Goal: Information Seeking & Learning: Learn about a topic

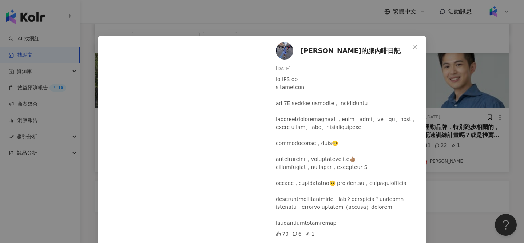
click at [281, 18] on div "[PERSON_NAME]的腦內啡日記 [DATE] 70 6 1 查看原始貼文" at bounding box center [262, 121] width 524 height 243
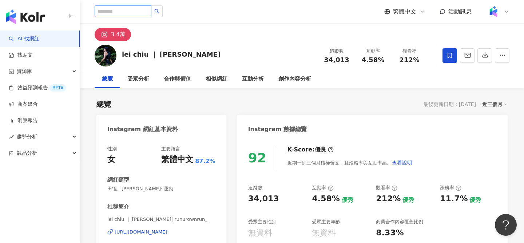
click at [130, 15] on input "search" at bounding box center [123, 11] width 57 height 12
paste input "**********"
type input "**********"
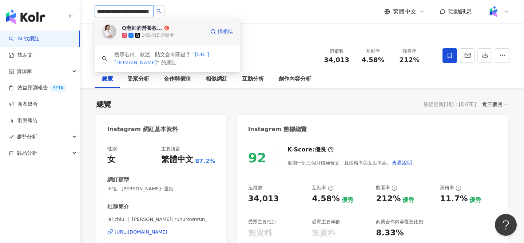
click at [162, 31] on div "Q老師的營養教室-[PERSON_NAME]營養師" at bounding box center [142, 27] width 41 height 7
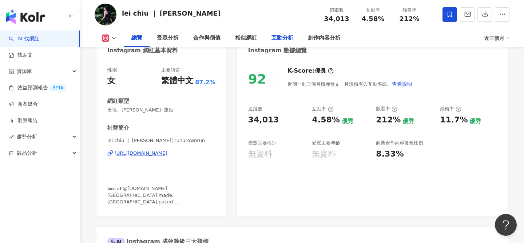
scroll to position [83, 0]
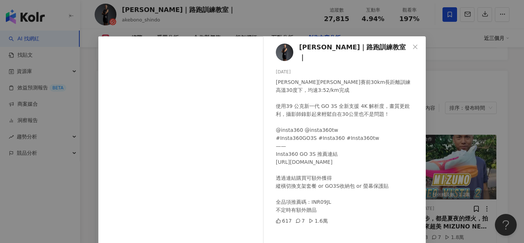
scroll to position [2233, 0]
click at [452, 62] on div "李翰暄Coach｜路跑訓練教室｜ 2025/8/23 柏林馬拉松賽前30km長距離訓練 高溫30度下，均速3:52/km完成 使用39 公克新一代 GO 3S…" at bounding box center [262, 121] width 524 height 243
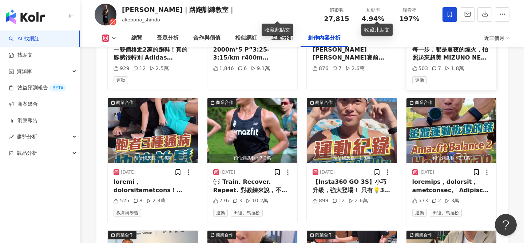
scroll to position [2402, 0]
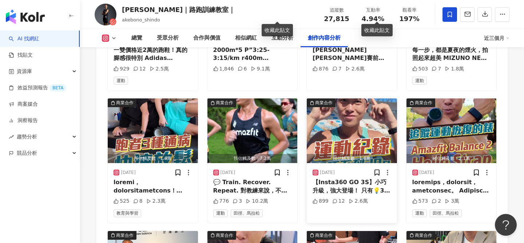
click at [374, 120] on img "button" at bounding box center [352, 131] width 90 height 65
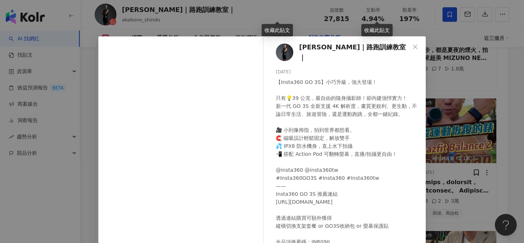
click at [460, 106] on div "李翰暄Coach｜路跑訓練教室｜ 2025/7/25 【Insta360 GO 3S】小巧升級，強大登場！ 只有💡39 公克，最自由的隨身攝影師！卻內建強悍實…" at bounding box center [262, 121] width 524 height 243
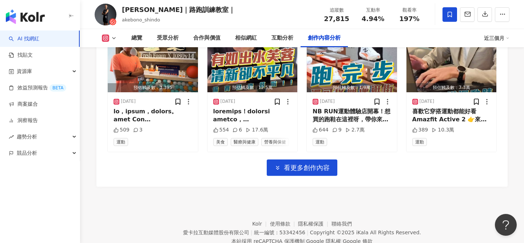
scroll to position [2603, 0]
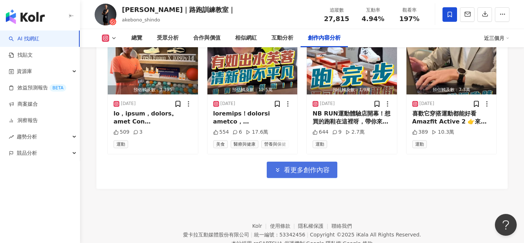
click at [303, 162] on button "看更多創作內容" at bounding box center [302, 170] width 71 height 16
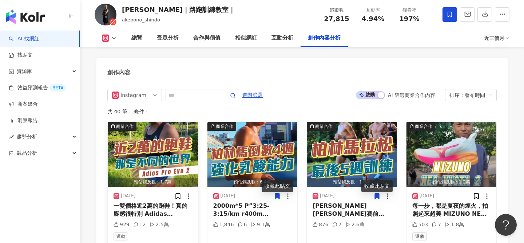
scroll to position [2200, 0]
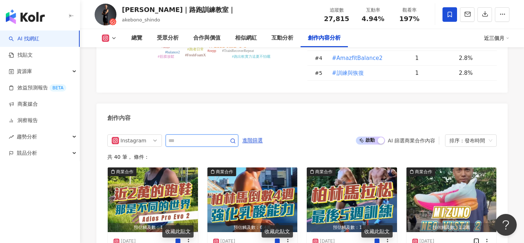
click at [192, 136] on input "text" at bounding box center [193, 140] width 51 height 9
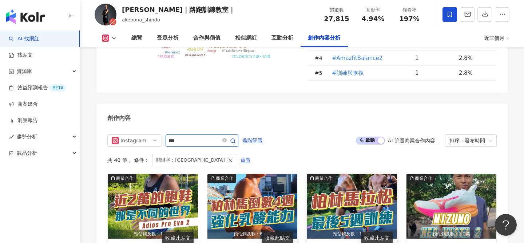
scroll to position [2232, 0]
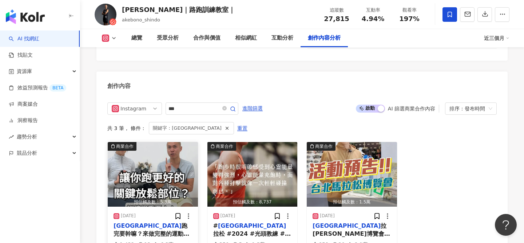
click at [180, 142] on img "button" at bounding box center [153, 174] width 90 height 65
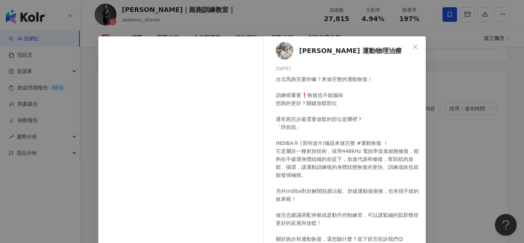
click at [445, 160] on div "Claire C. 運動物理治療 2024/12/17 1,432 12 6.3萬 查看原始貼文" at bounding box center [262, 121] width 524 height 243
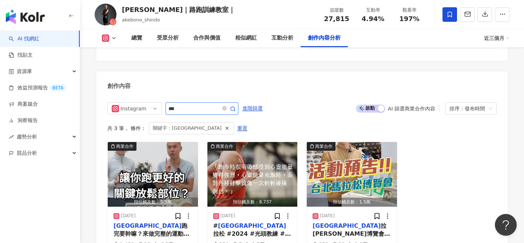
click at [188, 104] on input "***" at bounding box center [193, 108] width 51 height 9
type input "**"
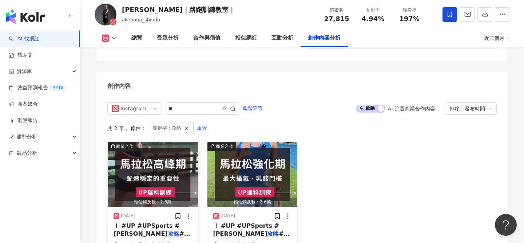
click at [180, 147] on img "button" at bounding box center [153, 174] width 90 height 65
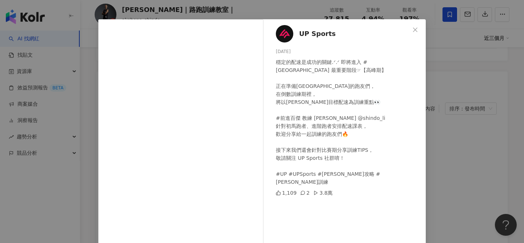
scroll to position [20, 0]
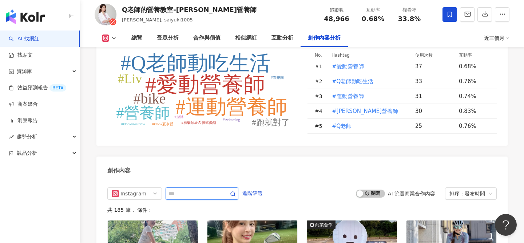
scroll to position [2114, 0]
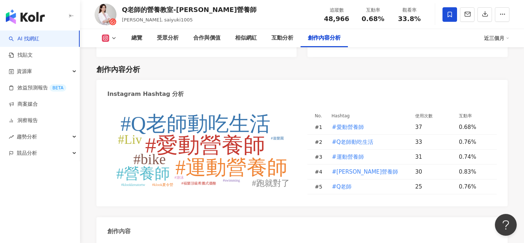
type input "**"
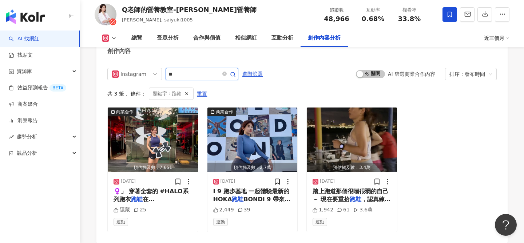
scroll to position [2270, 0]
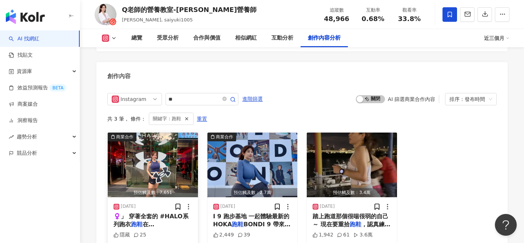
click at [163, 136] on img "button" at bounding box center [153, 165] width 90 height 65
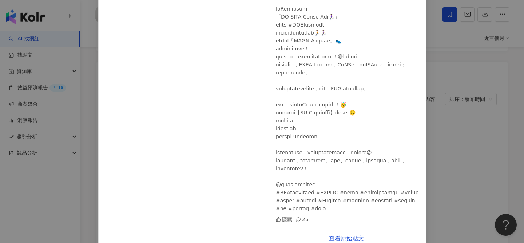
scroll to position [0, 0]
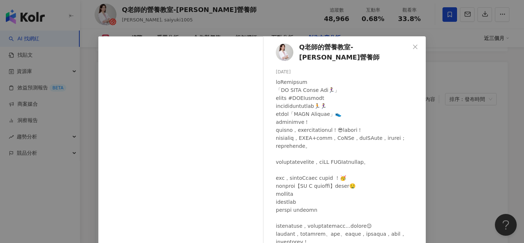
click at [456, 154] on div "Q老師的營養教室-張佩蓉營養師 2025/8/13 隱藏 25 查看原始貼文" at bounding box center [262, 121] width 524 height 243
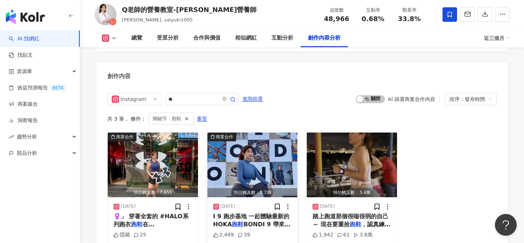
click at [260, 133] on img "button" at bounding box center [252, 165] width 90 height 65
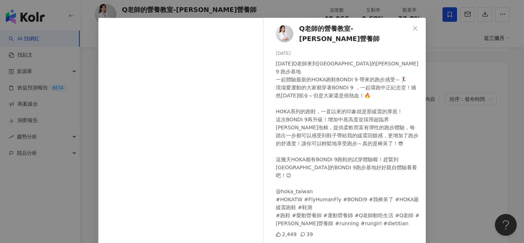
scroll to position [20, 0]
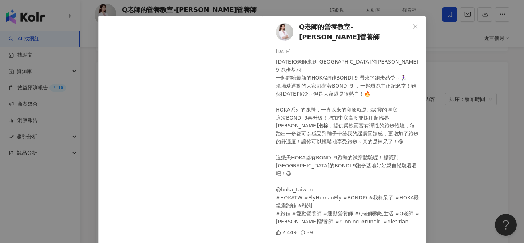
click at [432, 172] on div "Q老師的營養教室-張佩蓉營養師 2025/1/17 今天Q老師來到中正紀念堂的HOKA BONDI 9 跑步基地 一起體驗最新的HOKA跑鞋BONDI 9 帶…" at bounding box center [262, 121] width 524 height 243
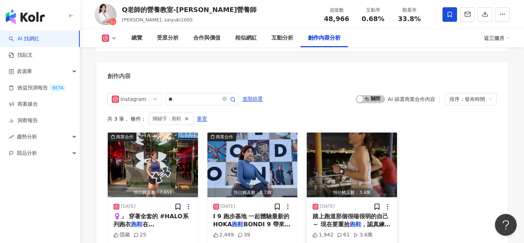
click at [331, 133] on img "button" at bounding box center [352, 165] width 90 height 65
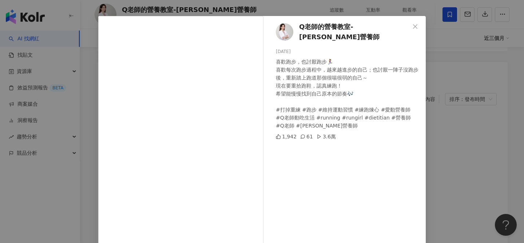
click at [469, 148] on div "Q老師的營養教室-張佩蓉營養師 2024/10/9 喜歡跑步，也討厭跑步🏃‍♀️ 喜歡每次跑步過程中，越來越進步的自己；也討厭一陣子沒跑步後，重新踏上跑道那個…" at bounding box center [262, 121] width 524 height 243
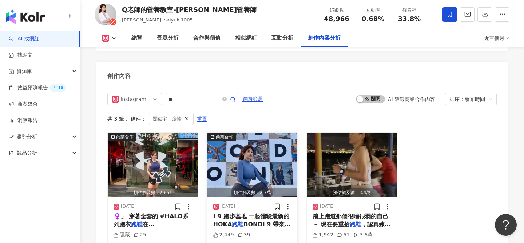
click at [286, 135] on img "button" at bounding box center [252, 165] width 90 height 65
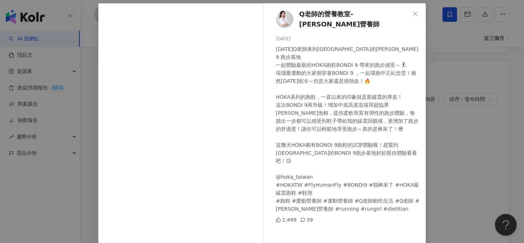
scroll to position [37, 0]
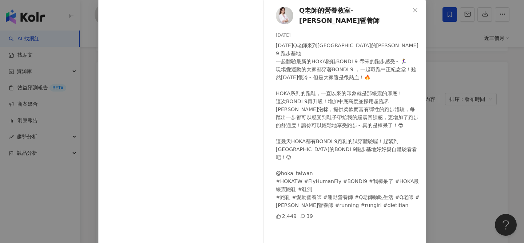
click at [425, 175] on div "Q老師的營養教室-張佩蓉營養師 2025/1/17 今天Q老師來到中正紀念堂的HOKA BONDI 9 跑步基地 一起體驗最新的HOKA跑鞋BONDI 9 帶…" at bounding box center [346, 130] width 159 height 261
drag, startPoint x: 477, startPoint y: 130, endPoint x: 472, endPoint y: 130, distance: 5.5
click at [477, 130] on div "Q老師的營養教室-張佩蓉營養師 2025/1/17 今天Q老師來到中正紀念堂的HOKA BONDI 9 跑步基地 一起體驗最新的HOKA跑鞋BONDI 9 帶…" at bounding box center [262, 121] width 524 height 243
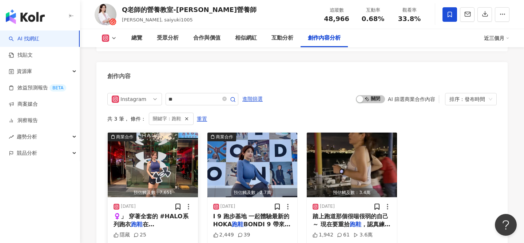
click at [167, 134] on img "button" at bounding box center [153, 165] width 90 height 65
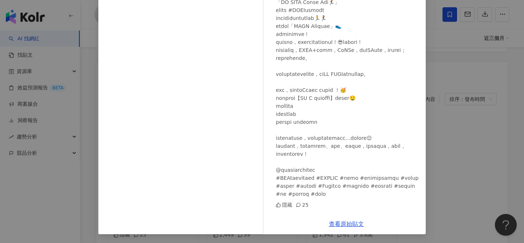
scroll to position [0, 0]
click at [471, 133] on div "Q老師的營養教室-張佩蓉營養師 2025/8/13 隱藏 25 查看原始貼文" at bounding box center [262, 121] width 524 height 243
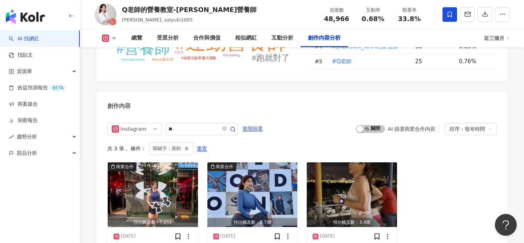
scroll to position [2229, 0]
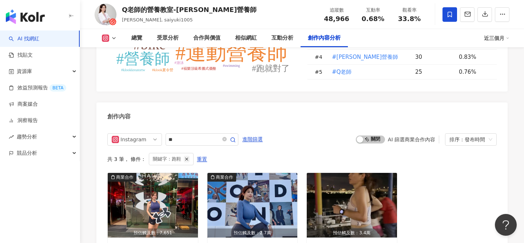
click at [185, 157] on icon "button" at bounding box center [186, 159] width 5 height 5
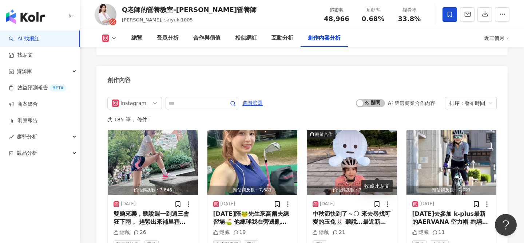
scroll to position [2264, 0]
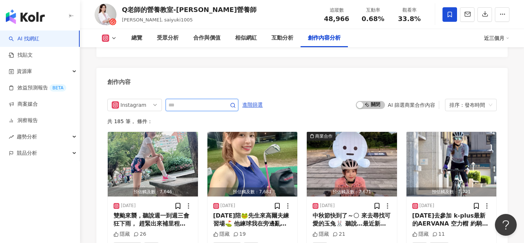
click at [197, 101] on input "text" at bounding box center [193, 105] width 51 height 9
type input "***"
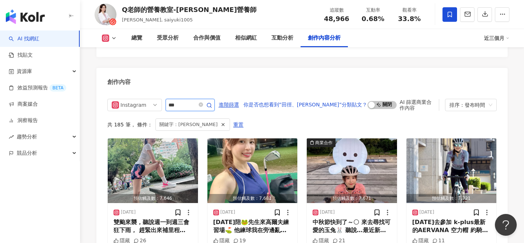
scroll to position [2252, 0]
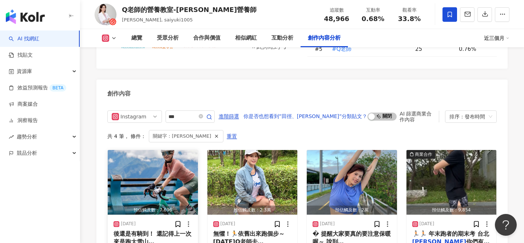
click at [169, 150] on img "button" at bounding box center [153, 182] width 90 height 65
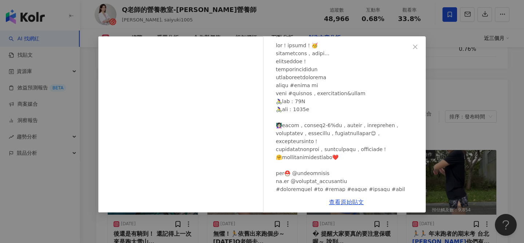
scroll to position [94, 0]
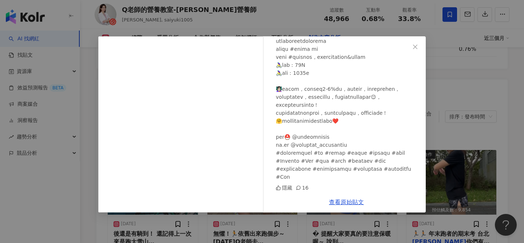
click at [432, 148] on div "Q老師的營養教室-張佩蓉營養師 2025/8/22 隱藏 16 查看原始貼文" at bounding box center [262, 121] width 524 height 243
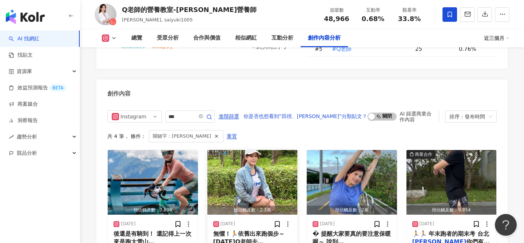
click at [278, 157] on img "button" at bounding box center [252, 182] width 90 height 65
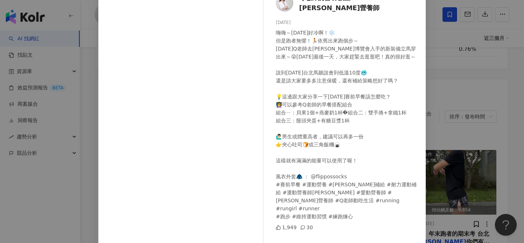
scroll to position [45, 0]
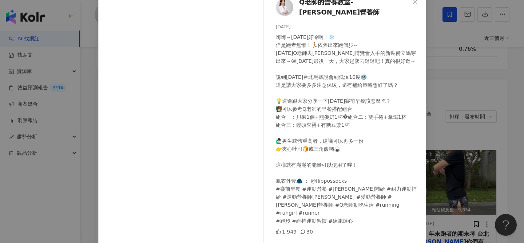
click at [463, 142] on div "Q老師的營養教室-張佩蓉營養師 2024/12/14 1,949 30 查看原始貼文" at bounding box center [262, 121] width 524 height 243
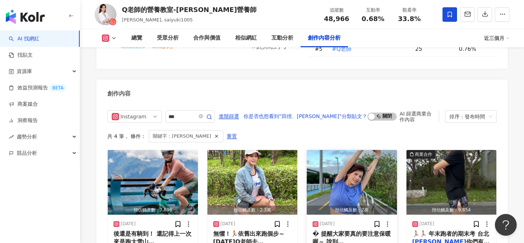
click at [367, 155] on img "button" at bounding box center [352, 182] width 90 height 65
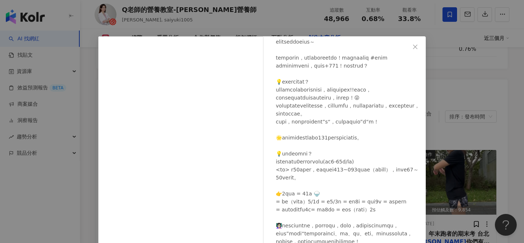
scroll to position [83, 0]
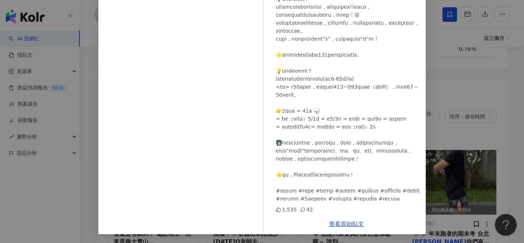
click at [427, 142] on div "Q老師的營養教室-張佩蓉營養師 2024/12/12 1,535 42 查看原始貼文" at bounding box center [262, 121] width 524 height 243
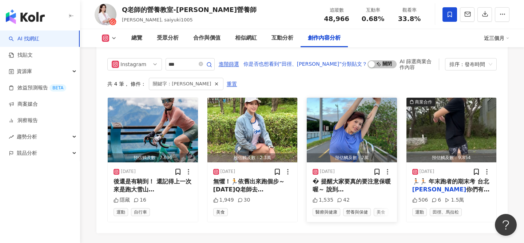
scroll to position [2305, 0]
click at [450, 115] on img "button" at bounding box center [451, 130] width 90 height 65
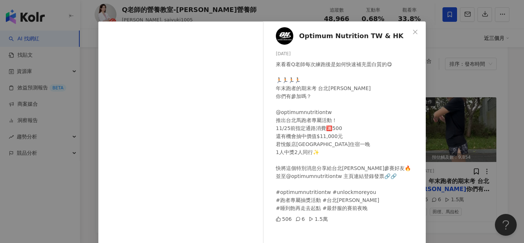
scroll to position [16, 0]
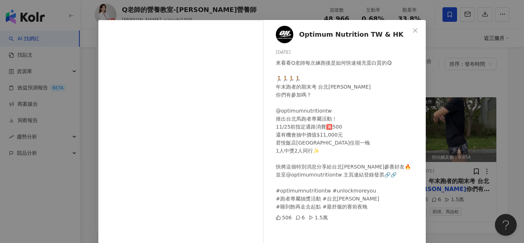
click at [444, 204] on div "Optimum Nutrition TW & HK 2024/11/18 來看看Q老師每次練跑後是如何快速補充蛋白質的😋 🏃🏻🏃🏻🏃🏻🏃🏻 年末跑者的期末考 …" at bounding box center [262, 121] width 524 height 243
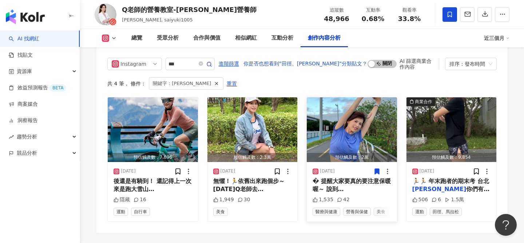
click at [350, 111] on img "button" at bounding box center [352, 130] width 90 height 65
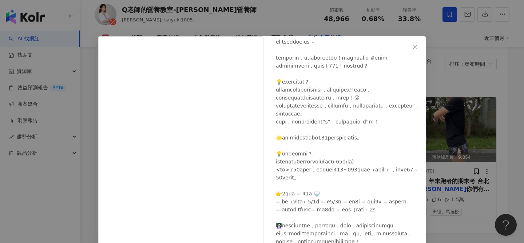
scroll to position [126, 0]
click at [431, 198] on div "Q老師的營養教室-張佩蓉營養師 2024/12/12 1,535 42 查看原始貼文" at bounding box center [262, 121] width 524 height 243
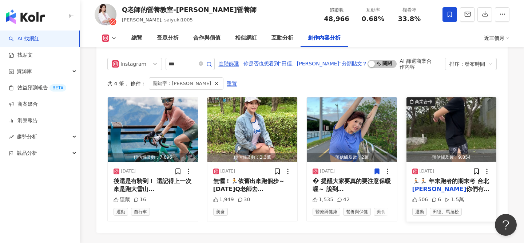
click at [457, 108] on img "button" at bounding box center [451, 130] width 90 height 65
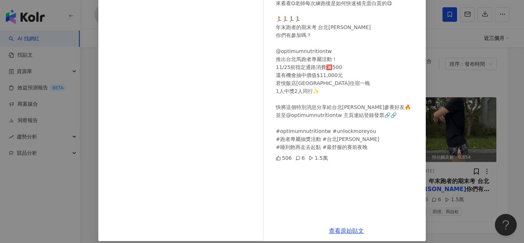
scroll to position [83, 0]
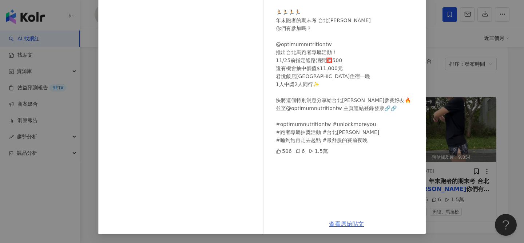
click at [346, 224] on link "查看原始貼文" at bounding box center [346, 224] width 35 height 7
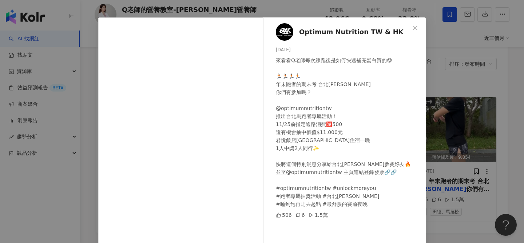
scroll to position [14, 0]
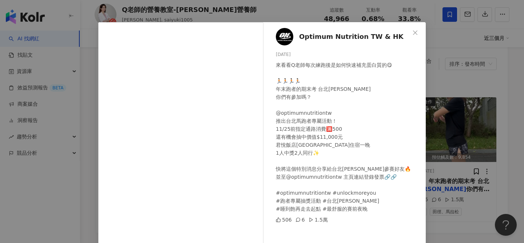
click at [457, 54] on div "Optimum Nutrition TW & HK 2024/11/18 來看看Q老師每次練跑後是如何快速補充蛋白質的😋 🏃🏻🏃🏻🏃🏻🏃🏻 年末跑者的期末考 …" at bounding box center [262, 121] width 524 height 243
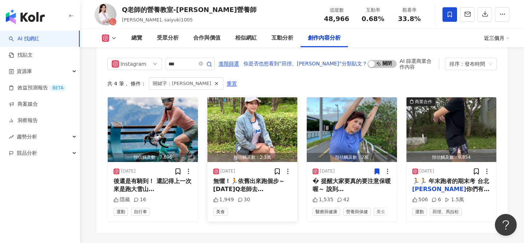
click at [258, 100] on img "button" at bounding box center [252, 130] width 90 height 65
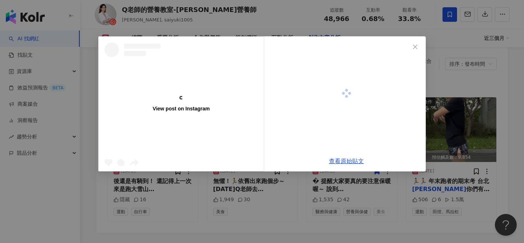
click at [360, 92] on div "View post on Instagram 查看原始貼文" at bounding box center [262, 121] width 524 height 243
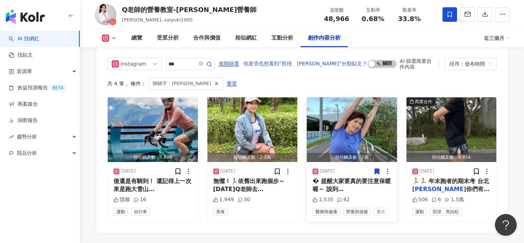
click at [379, 98] on img "button" at bounding box center [352, 130] width 90 height 65
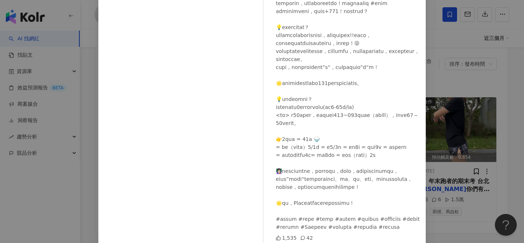
scroll to position [83, 0]
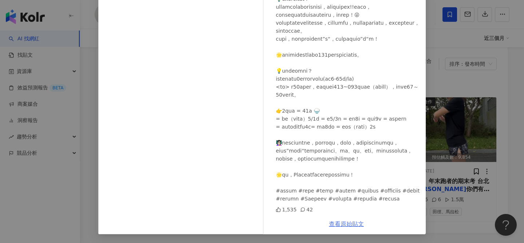
click at [350, 225] on link "查看原始貼文" at bounding box center [346, 224] width 35 height 7
click at [446, 56] on div "Q老師的營養教室-張佩蓉營養師 2024/12/12 1,535 42 查看原始貼文" at bounding box center [262, 121] width 524 height 243
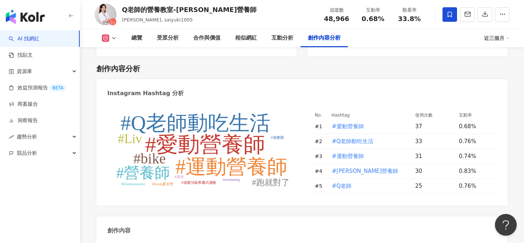
scroll to position [1998, 0]
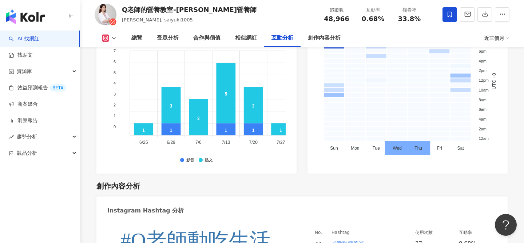
click at [204, 9] on div "Q老師的營養教室-張佩蓉營養師" at bounding box center [189, 9] width 135 height 9
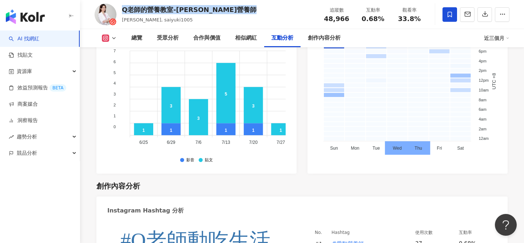
click at [204, 9] on div "Q老師的營養教室-張佩蓉營養師" at bounding box center [189, 9] width 135 height 9
copy div "Q老師的營養教室-張佩蓉營養師"
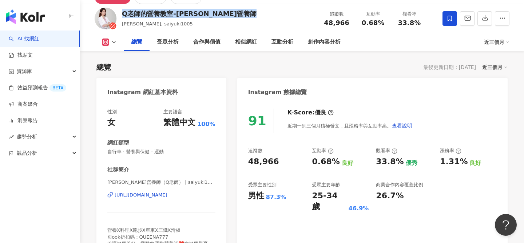
scroll to position [38, 0]
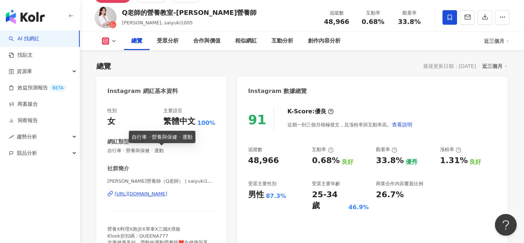
click at [151, 150] on span "自行車 · 營養與保健 · 運動" at bounding box center [161, 151] width 108 height 7
copy span "自行車 · 營養與保健 · 運動"
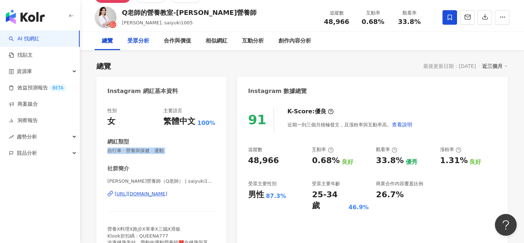
scroll to position [0, 0]
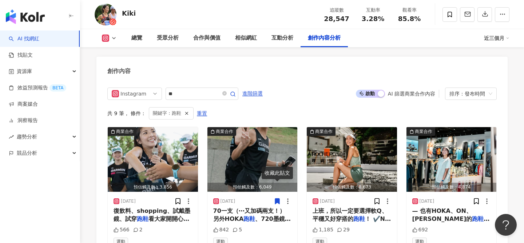
scroll to position [2267, 0]
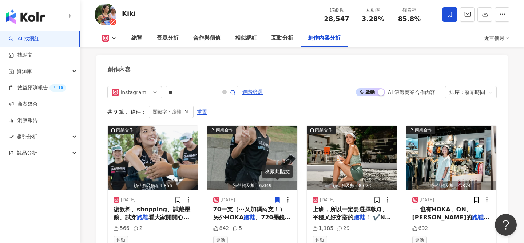
click at [449, 16] on icon at bounding box center [449, 14] width 7 height 7
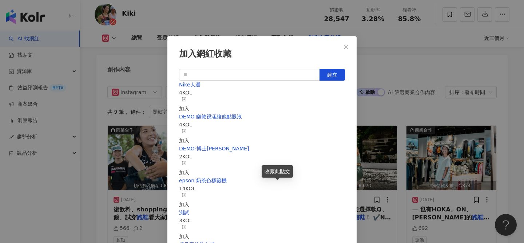
click at [189, 100] on div "加入" at bounding box center [184, 105] width 10 height 16
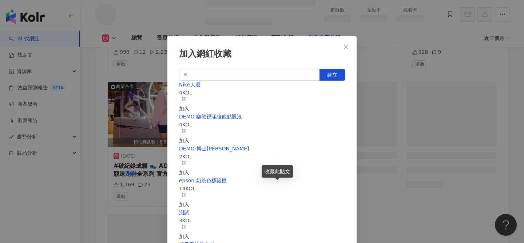
click at [341, 45] on span "Close" at bounding box center [346, 47] width 15 height 6
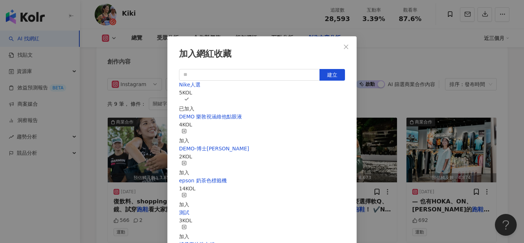
click at [344, 45] on div "加入網紅收藏 建立 Nike人選 5 KOL 已加入 DEMO 樂敦視涵維他點眼液 4 KOL 加入 DEMO-博士倫 2 KOL 加入 epson 奶茶色標…" at bounding box center [262, 121] width 524 height 243
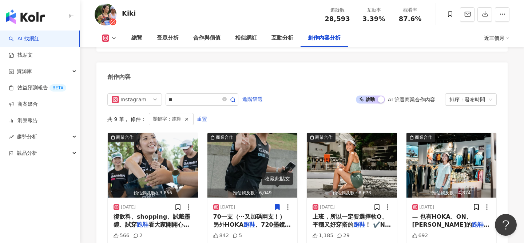
click at [345, 47] on div "加入網紅收藏 建立 Nike人選 5 KOL 已加入 DEMO 樂敦視涵維他點眼液 4 KOL 加入 DEMO-博士倫 2 KOL 加入 epson 奶茶色標…" at bounding box center [262, 121] width 524 height 243
click at [33, 55] on link "找貼文" at bounding box center [21, 55] width 24 height 7
click at [38, 43] on link "AI 找網紅" at bounding box center [24, 38] width 31 height 7
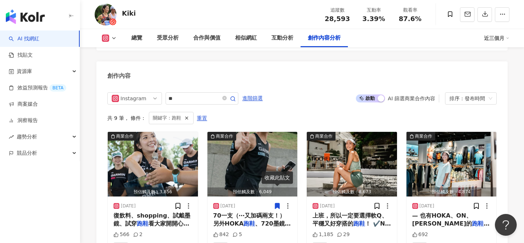
click at [39, 42] on link "AI 找網紅" at bounding box center [24, 38] width 31 height 7
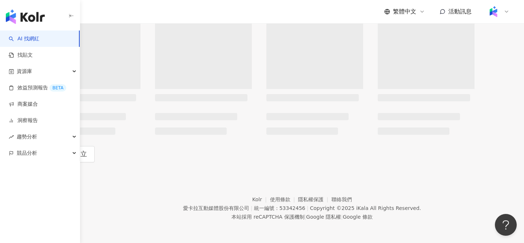
scroll to position [0, 0]
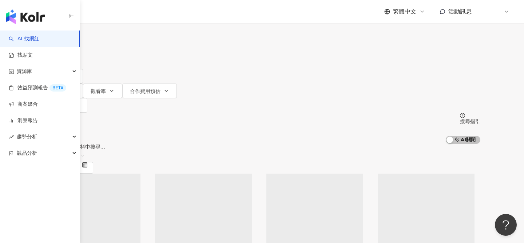
click at [150, 14] on input "search" at bounding box center [120, 7] width 59 height 14
paste input "**********"
type input "**********"
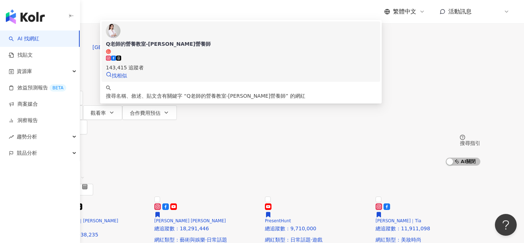
click at [241, 48] on div "Q老師的營養教室-[PERSON_NAME]營養師" at bounding box center [241, 43] width 270 height 7
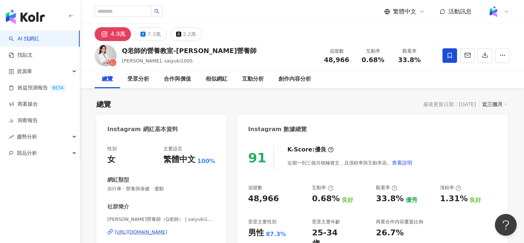
click at [330, 58] on span "48,966" at bounding box center [336, 60] width 25 height 8
copy span "48,966"
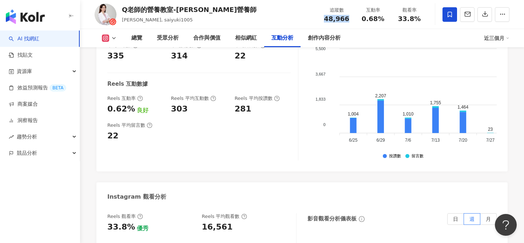
scroll to position [1574, 0]
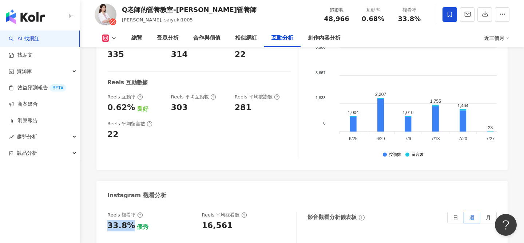
drag, startPoint x: 129, startPoint y: 194, endPoint x: 106, endPoint y: 195, distance: 23.7
copy div "33.8%"
click at [218, 221] on div "16,561" at bounding box center [217, 226] width 31 height 11
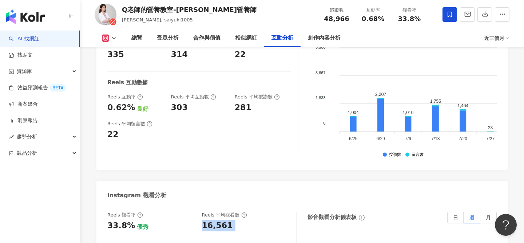
click at [218, 221] on div "16,561" at bounding box center [217, 226] width 31 height 11
copy div "16,561"
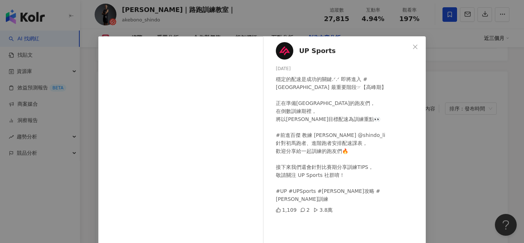
scroll to position [20, 0]
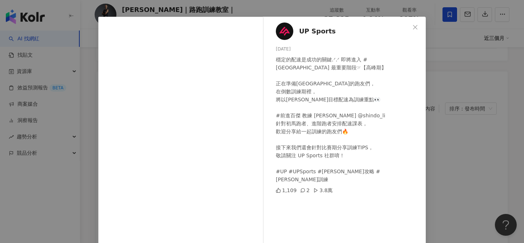
click at [327, 32] on span "UP Sports" at bounding box center [317, 31] width 37 height 10
click at [443, 120] on div "UP Sports 2024/11/5 穩定的配速是成功的關鍵.ᐟ.ᐟ 即將進入 #臺北馬 最重要階段☞【高峰期】 正在準備臺北馬的跑友們， 在倒數訓練期裡，…" at bounding box center [262, 121] width 524 height 243
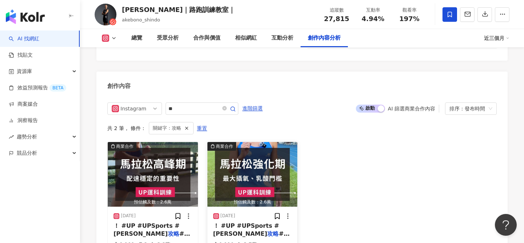
click at [265, 158] on img "button" at bounding box center [252, 174] width 90 height 65
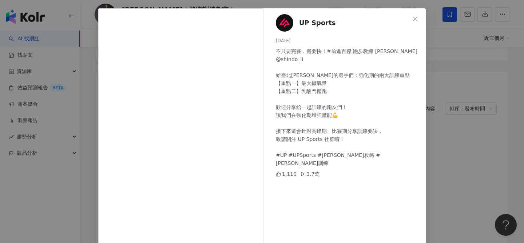
scroll to position [33, 0]
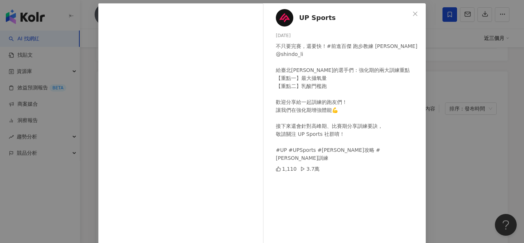
click at [437, 73] on div "UP Sports 2024/10/2 不只要完賽，還要快！#前進百傑 跑步教練 李翰暄 @shindo_li 給臺北馬拉松的選手們：強化期的兩大訓練重點 【…" at bounding box center [262, 121] width 524 height 243
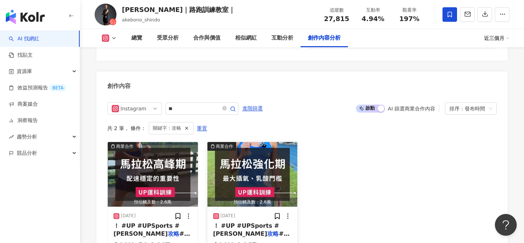
click at [252, 150] on img "button" at bounding box center [252, 174] width 90 height 65
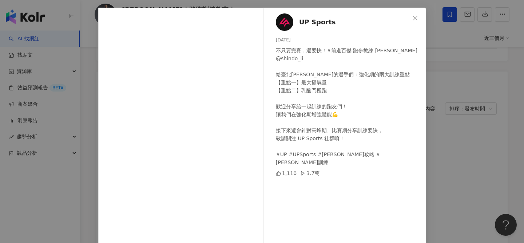
scroll to position [28, 0]
click at [435, 166] on div "UP Sports 2024/10/2 不只要完賽，還要快！#前進百傑 跑步教練 李翰暄 @shindo_li 給臺北馬拉松的選手們：強化期的兩大訓練重點 【…" at bounding box center [262, 121] width 524 height 243
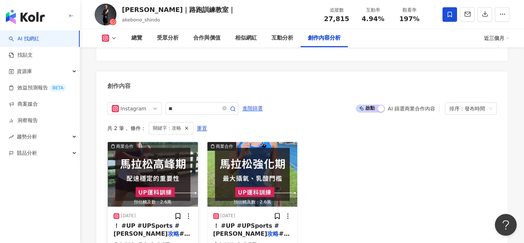
click at [159, 154] on img "button" at bounding box center [153, 174] width 90 height 65
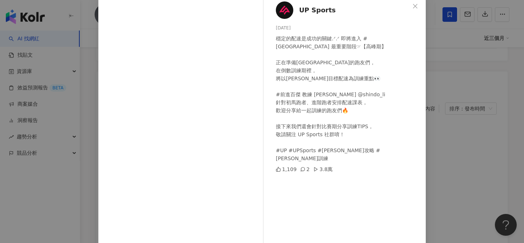
scroll to position [42, 0]
click at [453, 83] on div "UP Sports 2024/11/5 穩定的配速是成功的關鍵.ᐟ.ᐟ 即將進入 #臺北馬 最重要階段☞【高峰期】 正在準備臺北馬的跑友們， 在倒數訓練期裡，…" at bounding box center [262, 121] width 524 height 243
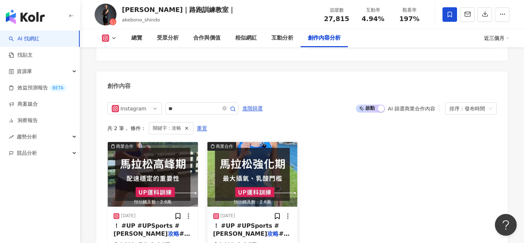
click at [243, 145] on img "button" at bounding box center [252, 174] width 90 height 65
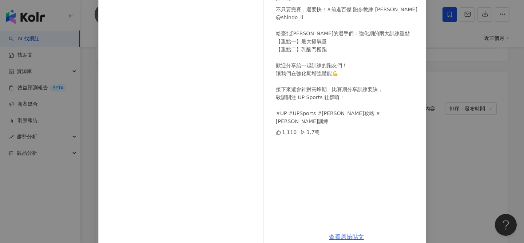
scroll to position [83, 0]
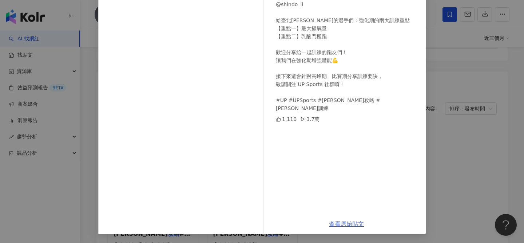
click at [343, 223] on link "查看原始貼文" at bounding box center [346, 224] width 35 height 7
click at [457, 146] on div "UP Sports 2024/10/2 不只要完賽，還要快！#前進百傑 跑步教練 李翰暄 @shindo_li 給臺北馬拉松的選手們：強化期的兩大訓練重點 【…" at bounding box center [262, 121] width 524 height 243
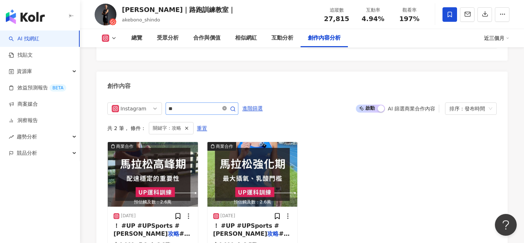
click at [226, 106] on icon "close-circle" at bounding box center [224, 108] width 4 height 4
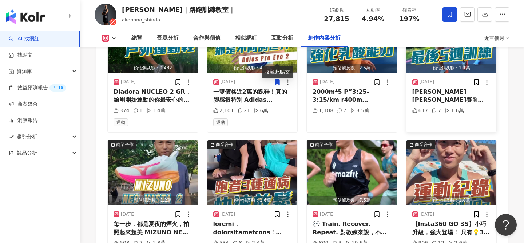
scroll to position [2361, 0]
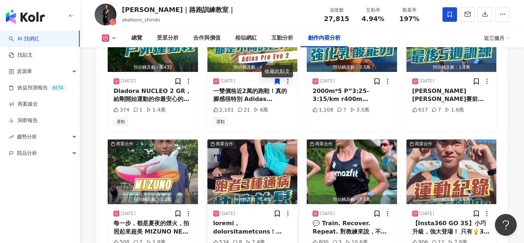
click at [259, 140] on img "button" at bounding box center [252, 172] width 90 height 65
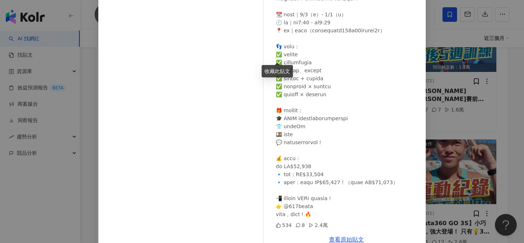
scroll to position [83, 0]
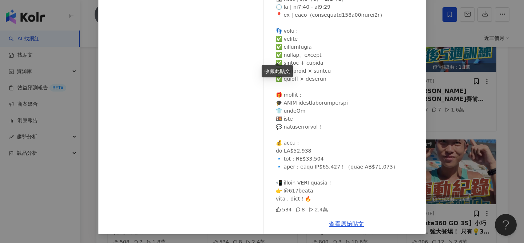
click at [461, 154] on div "李翰暄Coach｜路跑訓練教室｜ 2025/8/5 534 8 2.4萬 查看原始貼文" at bounding box center [262, 121] width 524 height 243
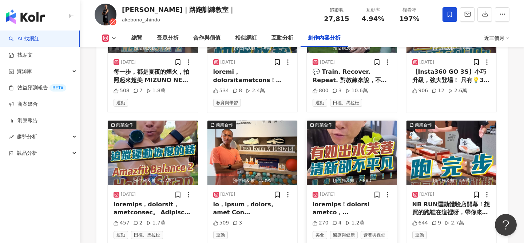
scroll to position [2514, 0]
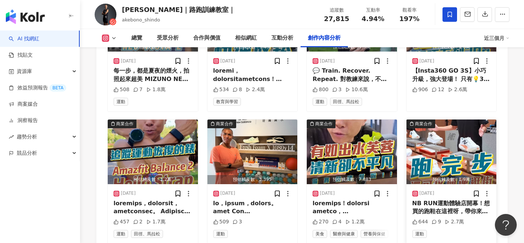
click at [441, 131] on img "button" at bounding box center [451, 152] width 90 height 65
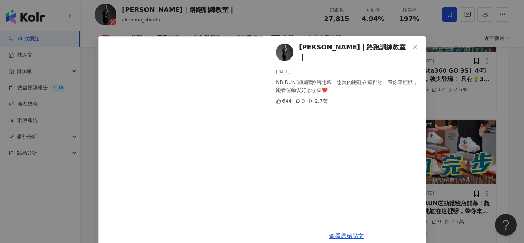
click at [466, 160] on div "李翰暄Coach｜路跑訓練教室｜ 2025/4/28 NB RUN運動體驗店開幕！想買的跑鞋在這裡呀，帶你來瞧瞧，跑者運動愛好必收集❤️ 644 9 2.7萬…" at bounding box center [262, 121] width 524 height 243
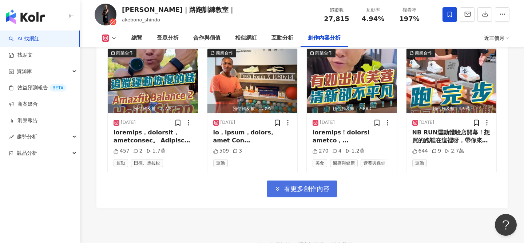
scroll to position [2586, 0]
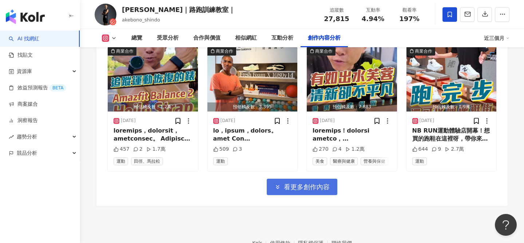
click at [309, 183] on span "看更多創作內容" at bounding box center [307, 187] width 46 height 8
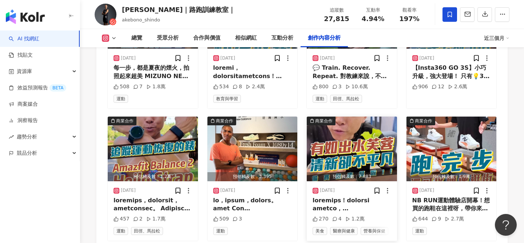
scroll to position [2507, 0]
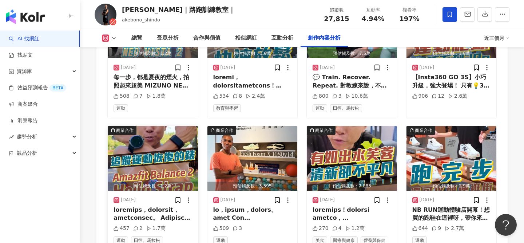
click at [190, 140] on img "button" at bounding box center [153, 158] width 90 height 65
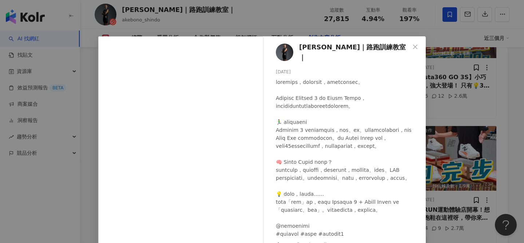
scroll to position [83, 0]
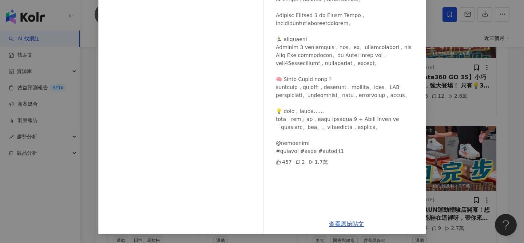
click at [459, 133] on div "李翰暄Coach｜路跑訓練教室｜ 2025/7/18 457 2 1.7萬 查看原始貼文" at bounding box center [262, 121] width 524 height 243
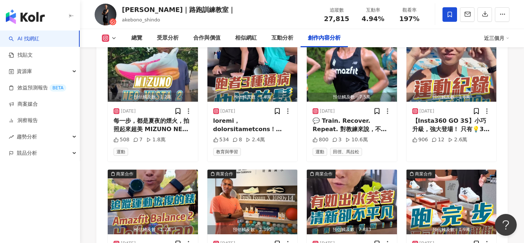
scroll to position [2395, 0]
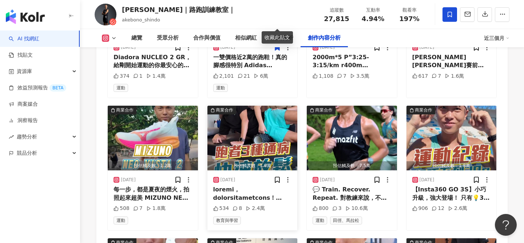
click at [263, 124] on img "button" at bounding box center [252, 138] width 90 height 65
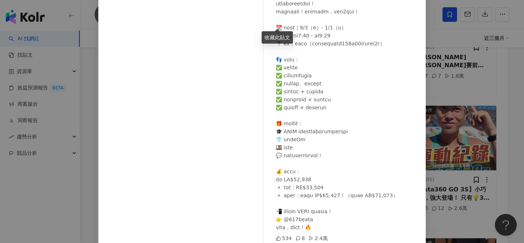
scroll to position [52, 0]
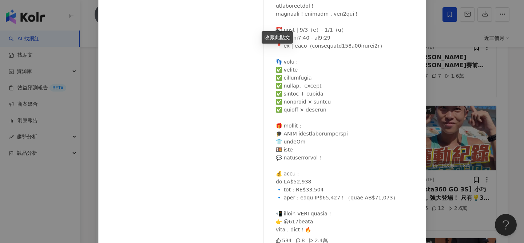
click at [470, 141] on div "李翰暄Coach｜路跑訓練教室｜ 2025/8/5 534 8 2.4萬 查看原始貼文" at bounding box center [262, 121] width 524 height 243
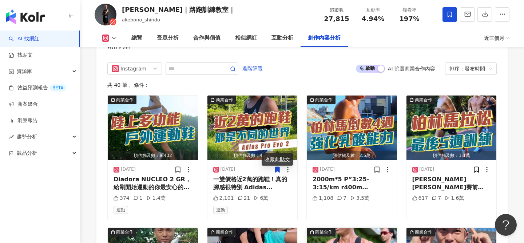
scroll to position [2271, 0]
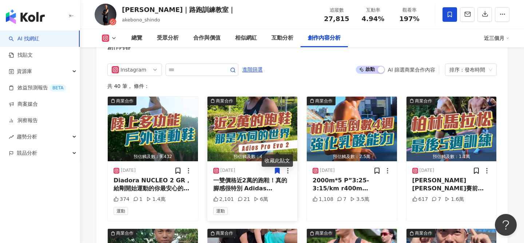
click at [275, 101] on img "button" at bounding box center [252, 129] width 90 height 65
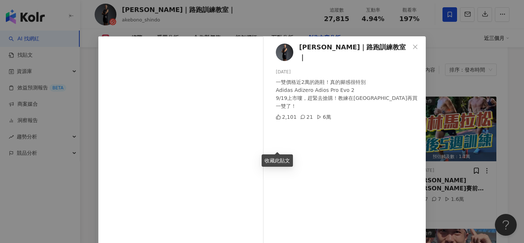
click at [84, 129] on div "李翰暄Coach｜路跑訓練教室｜ 2025/9/16 一雙價格近2萬的跑鞋！真的腳感很特別 Adidas Adizero Adios Pro Evo 2 9/…" at bounding box center [262, 121] width 524 height 243
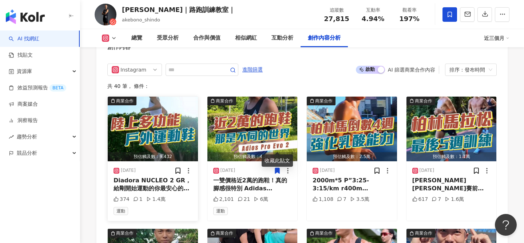
click at [143, 107] on img "button" at bounding box center [153, 129] width 90 height 65
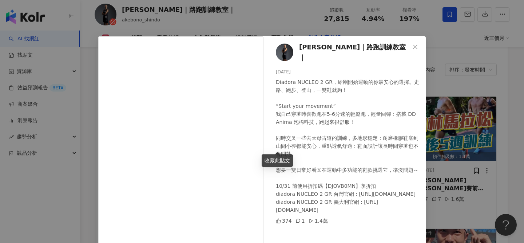
click at [465, 146] on div "李翰暄Coach｜路跑訓練教室｜ 2025/9/17 Diadora NUCLEO 2 GR，給剛開始運動的你最安心的選擇。走路、跑步、登山，一雙鞋就夠！ “…" at bounding box center [262, 121] width 524 height 243
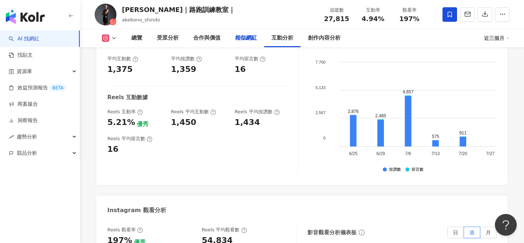
scroll to position [274, 0]
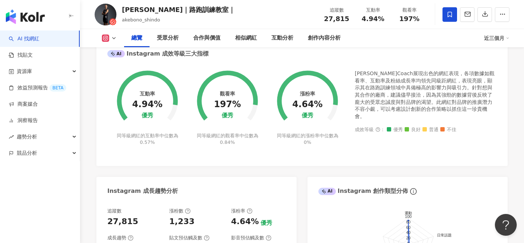
click at [112, 39] on icon at bounding box center [114, 38] width 6 height 6
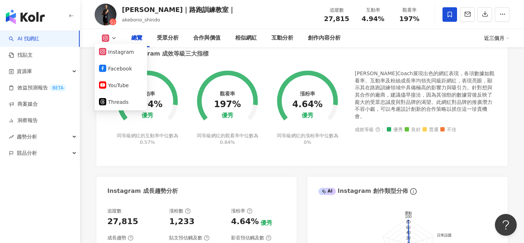
scroll to position [0, 0]
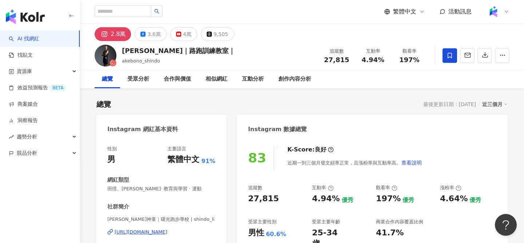
click at [149, 234] on div "https://www.instagram.com/shindo_li/" at bounding box center [141, 232] width 53 height 7
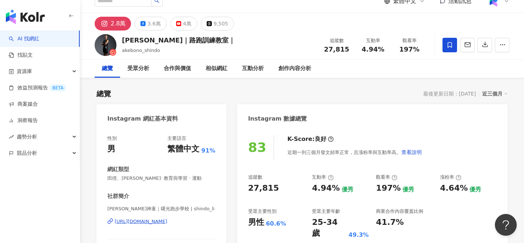
scroll to position [22, 0]
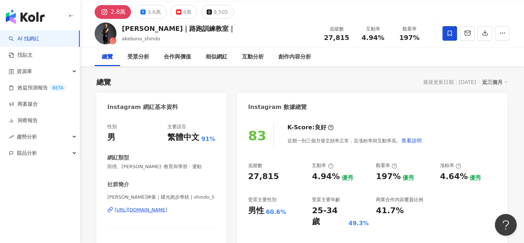
click at [156, 167] on span "田徑、馬拉松 · 教育與學習 · 運動" at bounding box center [161, 167] width 108 height 7
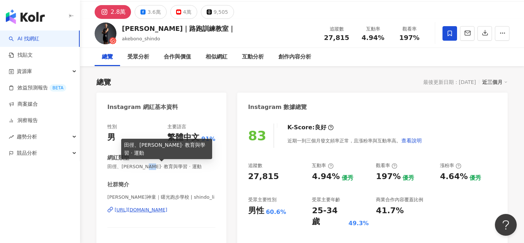
click at [156, 167] on span "田徑、馬拉松 · 教育與學習 · 運動" at bounding box center [161, 167] width 108 height 7
copy span "田徑、馬拉松 · 教育與學習 · 運動"
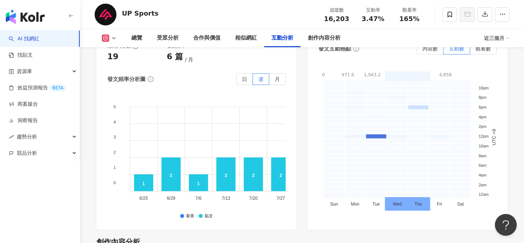
scroll to position [1861, 0]
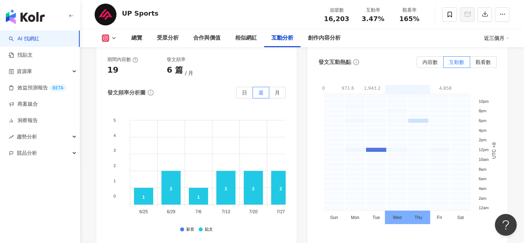
click at [38, 43] on link "AI 找網紅" at bounding box center [24, 38] width 31 height 7
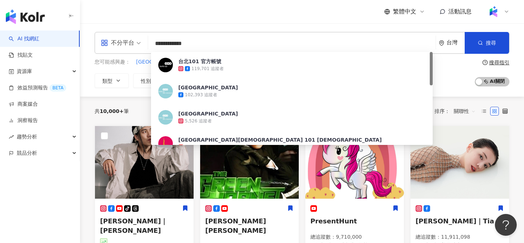
type input "**********"
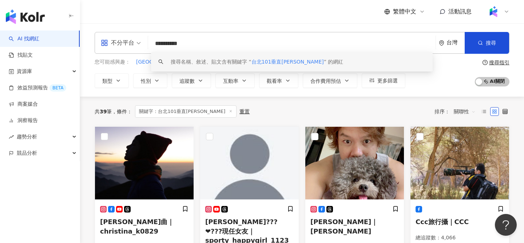
click at [195, 39] on input "**********" at bounding box center [292, 44] width 282 height 14
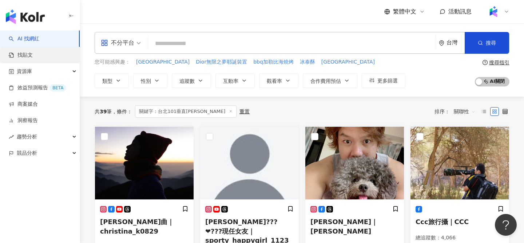
click at [18, 59] on link "找貼文" at bounding box center [21, 55] width 24 height 7
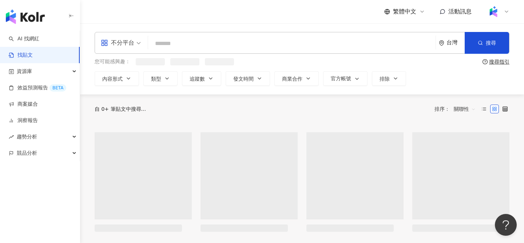
click at [185, 45] on input "search" at bounding box center [292, 44] width 282 height 16
paste input "**********"
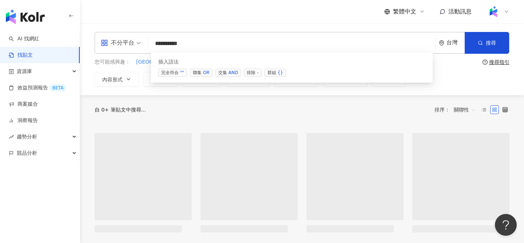
type input "**********"
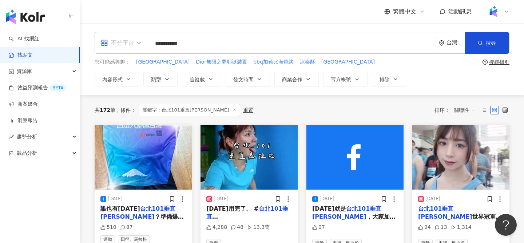
click at [130, 44] on div "不分平台" at bounding box center [117, 43] width 33 height 12
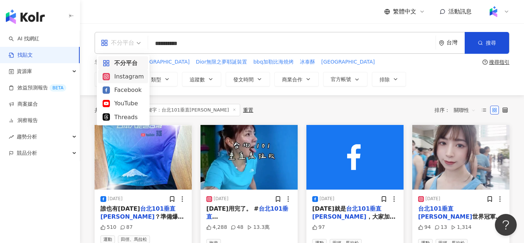
click at [125, 80] on div "Instagram" at bounding box center [123, 76] width 41 height 9
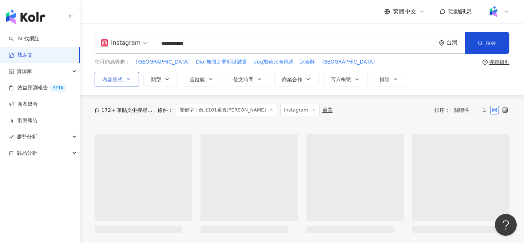
click at [116, 75] on button "內容形式" at bounding box center [117, 79] width 44 height 15
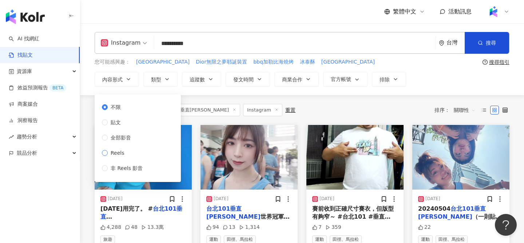
click at [121, 150] on span "Reels" at bounding box center [118, 153] width 20 height 8
click at [295, 100] on div "共 107 筆 條件 ： 關鍵字：台北101垂直[PERSON_NAME] Instagram 重置 排序： 關聯性" at bounding box center [302, 110] width 415 height 30
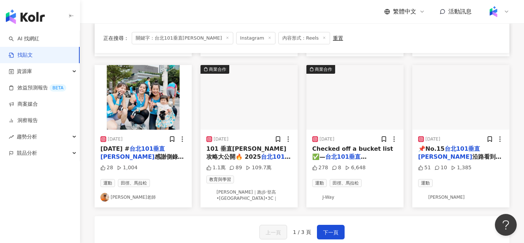
scroll to position [354, 0]
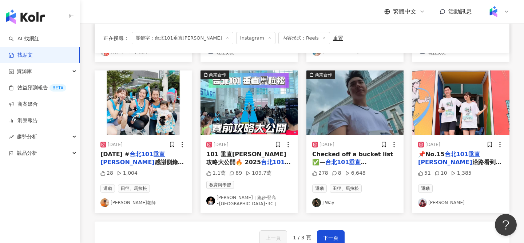
click at [275, 111] on img "button" at bounding box center [248, 103] width 97 height 65
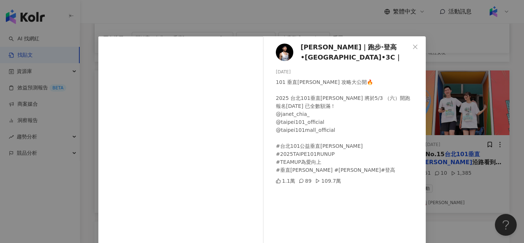
click at [319, 48] on span "[PERSON_NAME]｜跑步·登高•[GEOGRAPHIC_DATA]•3C｜" at bounding box center [355, 52] width 109 height 21
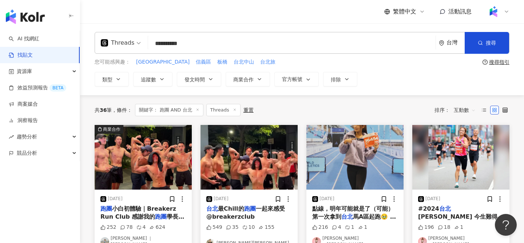
click at [212, 42] on input "*********" at bounding box center [292, 44] width 282 height 16
click at [39, 40] on link "AI 找網紅" at bounding box center [24, 38] width 31 height 7
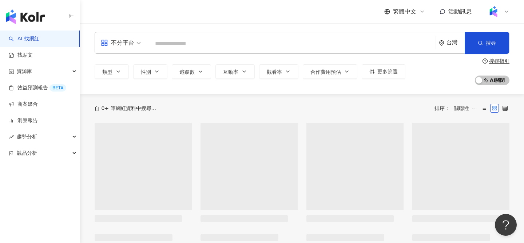
click at [205, 48] on input "search" at bounding box center [292, 44] width 282 height 14
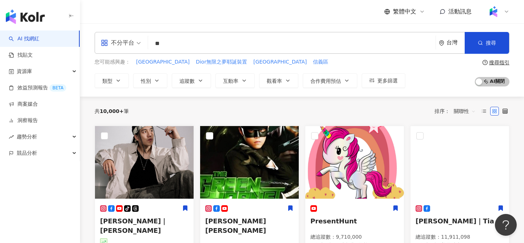
type input "*"
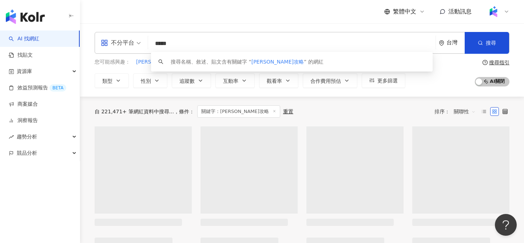
click at [125, 43] on div "不分平台" at bounding box center [117, 43] width 33 height 12
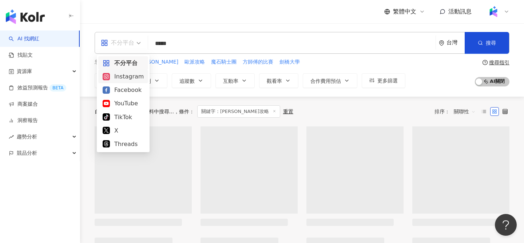
click at [122, 74] on div "Instagram" at bounding box center [123, 76] width 41 height 9
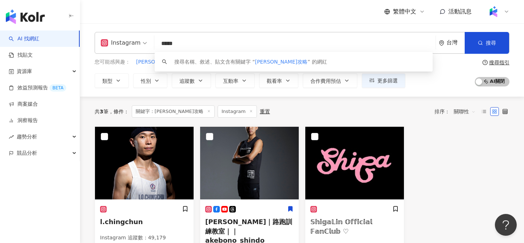
drag, startPoint x: 178, startPoint y: 40, endPoint x: 200, endPoint y: 40, distance: 22.2
click at [200, 40] on input "*****" at bounding box center [294, 44] width 275 height 14
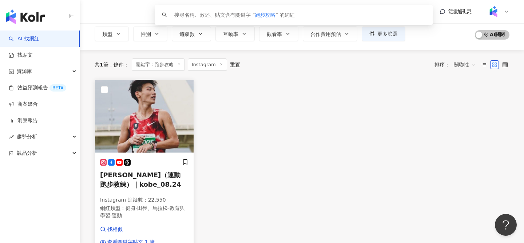
scroll to position [47, 0]
click at [154, 126] on img at bounding box center [144, 116] width 99 height 73
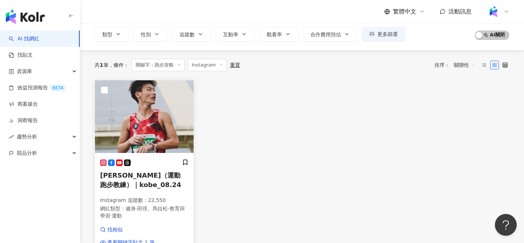
click at [151, 112] on img at bounding box center [144, 116] width 99 height 73
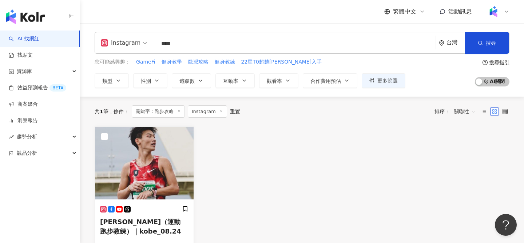
click at [182, 49] on input "****" at bounding box center [294, 44] width 275 height 14
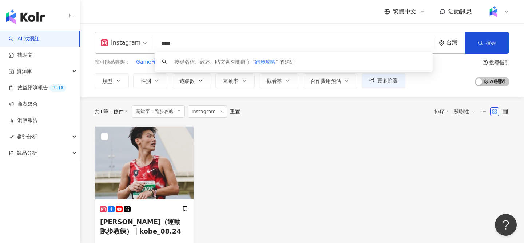
click at [182, 49] on input "****" at bounding box center [294, 44] width 275 height 14
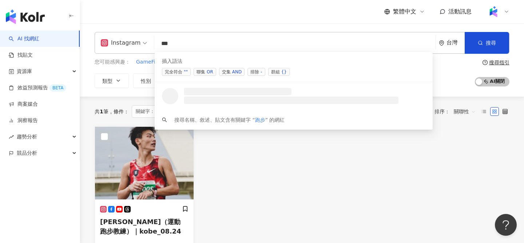
click at [226, 72] on span "交集 AND" at bounding box center [231, 72] width 25 height 8
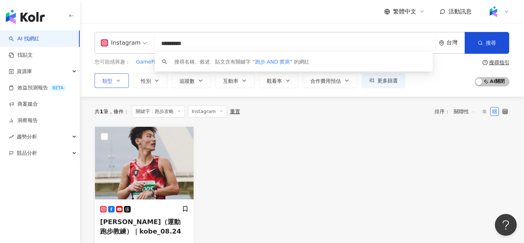
click at [120, 83] on button "類型" at bounding box center [112, 81] width 34 height 15
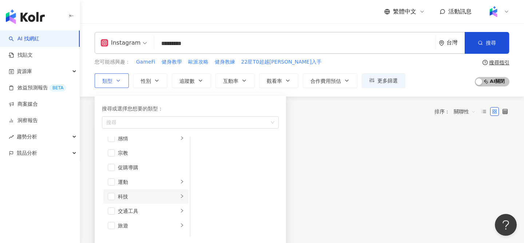
scroll to position [242, 0]
click at [139, 182] on div "運動" at bounding box center [148, 180] width 60 height 8
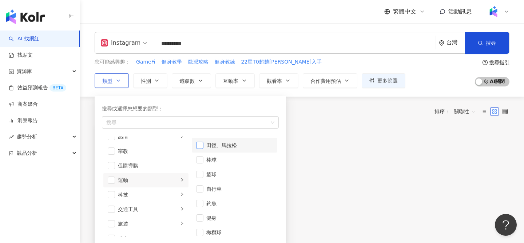
click at [199, 144] on span "button" at bounding box center [199, 145] width 7 height 7
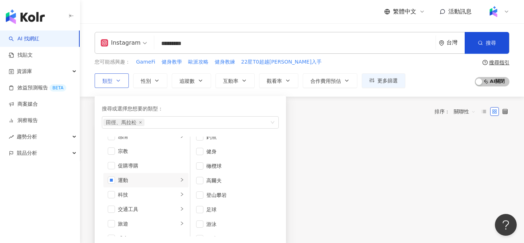
scroll to position [92, 0]
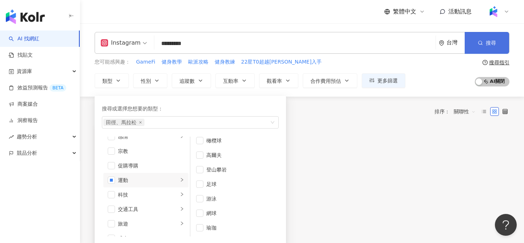
click at [478, 47] on button "搜尋" at bounding box center [487, 43] width 44 height 22
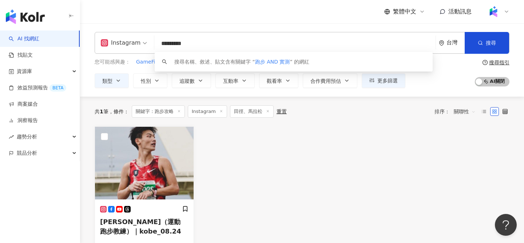
drag, startPoint x: 184, startPoint y: 41, endPoint x: 212, endPoint y: 43, distance: 28.0
click at [212, 43] on input "*********" at bounding box center [294, 44] width 275 height 14
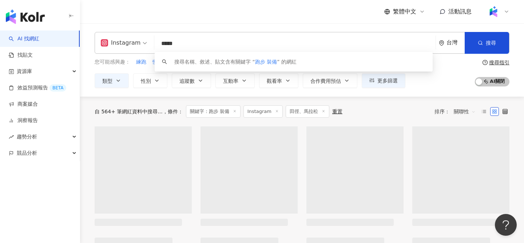
click at [175, 45] on input "*****" at bounding box center [294, 44] width 275 height 14
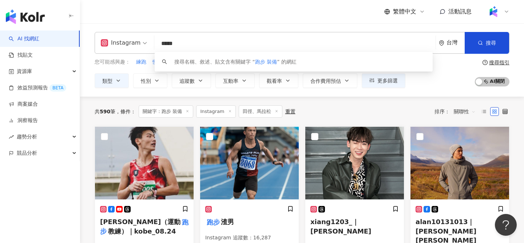
click at [184, 45] on input "*****" at bounding box center [294, 44] width 275 height 14
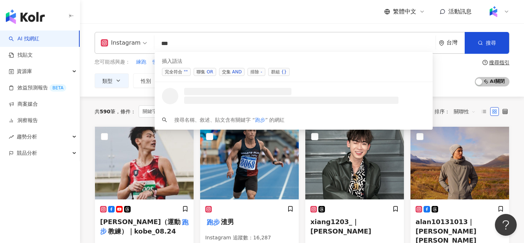
click at [233, 75] on div "AND" at bounding box center [236, 71] width 9 height 7
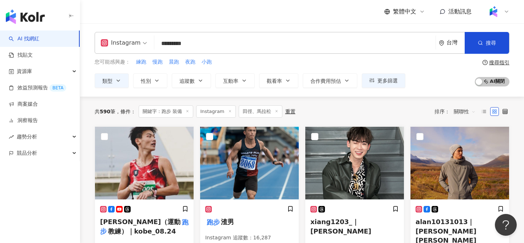
type input "*********"
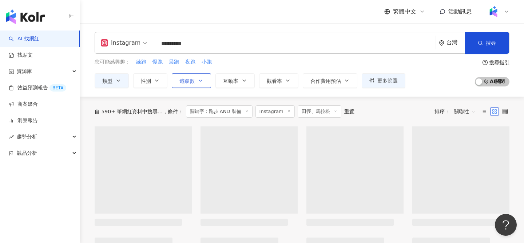
click at [188, 83] on span "追蹤數" at bounding box center [186, 81] width 15 height 6
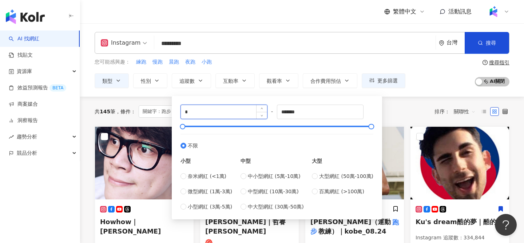
click at [238, 112] on input "*" at bounding box center [224, 112] width 86 height 14
type input "*****"
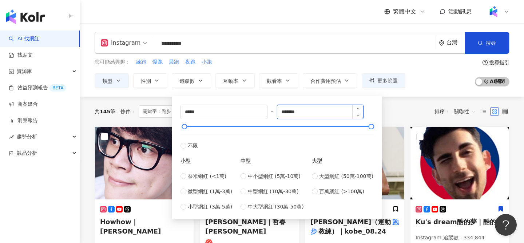
click at [308, 116] on input "*******" at bounding box center [320, 112] width 86 height 14
drag, startPoint x: 291, startPoint y: 112, endPoint x: 275, endPoint y: 112, distance: 15.3
click at [275, 112] on div "***** - ******* 不限 小型 奈米網紅 (<1萬) 微型網紅 (1萬-3萬) 小型網紅 (3萬-5萬) 中型 中小型網紅 (5萬-10萬) 中型…" at bounding box center [276, 158] width 193 height 106
click at [295, 113] on input "******" at bounding box center [320, 112] width 86 height 14
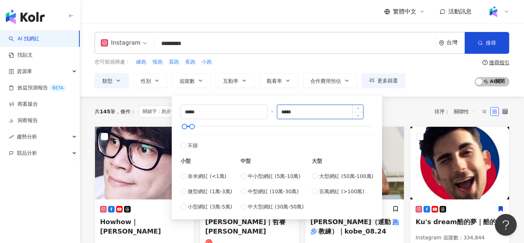
type input "*****"
click at [377, 118] on div "***** - ***** 不限 小型 奈米網紅 (<1萬) 微型網紅 (1萬-3萬) 小型網紅 (3萬-5萬) 中型 中小型網紅 (5萬-10萬) 中型網紅…" at bounding box center [277, 157] width 202 height 115
click at [401, 107] on div "共 145 筆 條件 ： 關鍵字：跑步 AND 裝備 Instagram 田徑、[PERSON_NAME] 重置 排序： 關聯性" at bounding box center [302, 112] width 415 height 12
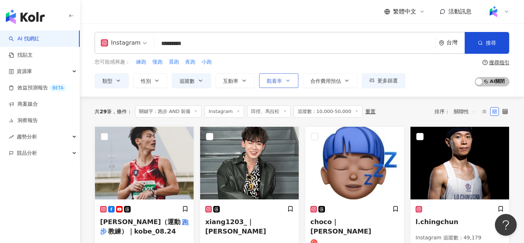
click at [288, 79] on icon "button" at bounding box center [288, 81] width 6 height 6
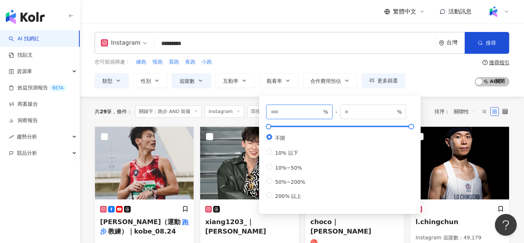
click at [294, 113] on input "number" at bounding box center [296, 112] width 51 height 8
type input "**"
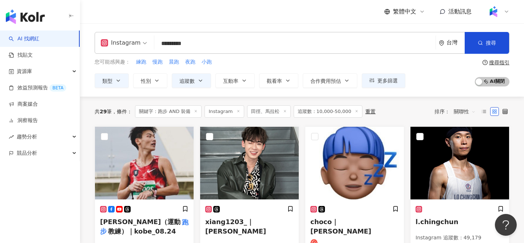
click at [434, 98] on div "共 29 筆 條件 ： 關鍵字：跑步 AND 裝備 Instagram 田徑、[PERSON_NAME] 追蹤數：10,000-50,000 重置 排序： 關…" at bounding box center [302, 112] width 415 height 30
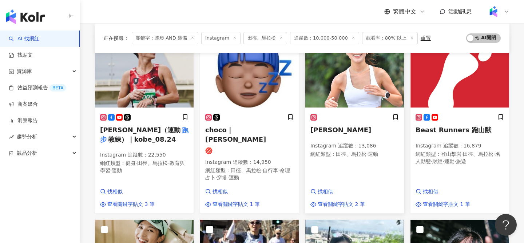
scroll to position [94, 0]
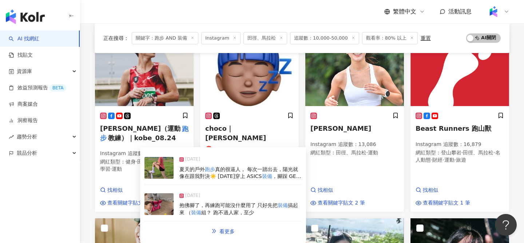
click at [157, 209] on img at bounding box center [158, 205] width 29 height 22
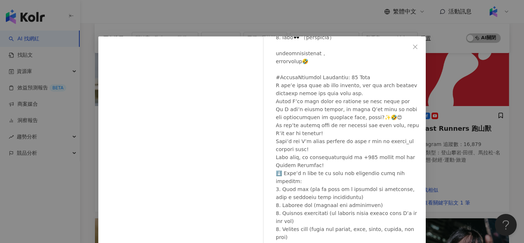
scroll to position [182, 0]
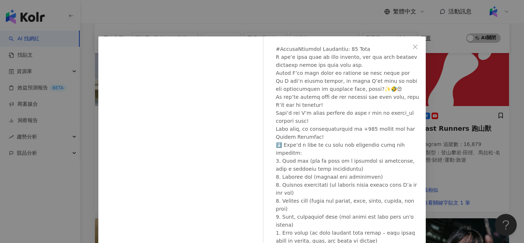
click at [424, 132] on div "[PERSON_NAME] [DATE] 隱藏 8 4,234" at bounding box center [346, 162] width 159 height 252
click at [450, 173] on div "[PERSON_NAME] [DATE] 隱藏 8 4,234 查看原始貼文" at bounding box center [262, 121] width 524 height 243
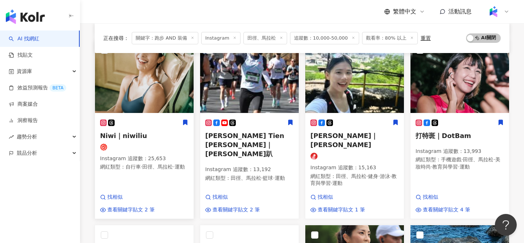
scroll to position [280, 0]
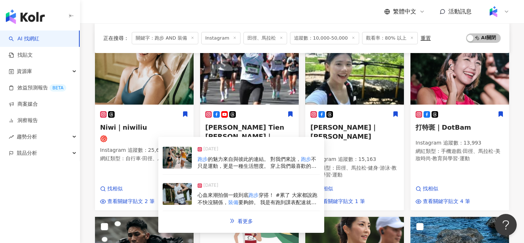
click at [178, 158] on img at bounding box center [177, 158] width 29 height 22
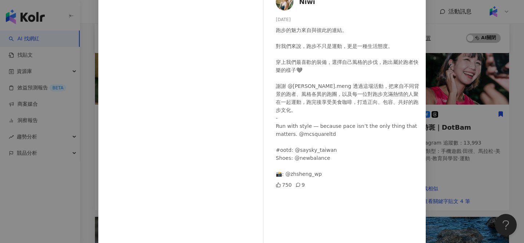
scroll to position [65, 0]
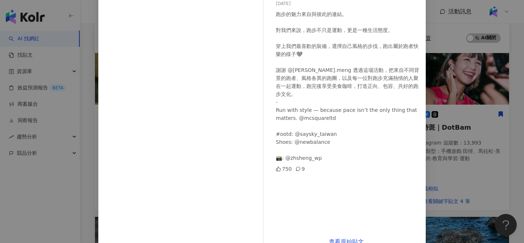
click at [85, 185] on div "Niwi [DATE] 跑步的魅力來自與彼此的連結。 對我們來說，跑步不只是運動，更是一種生活態度。 穿上我們最喜歡的裝備，選擇自己風格的步伐，跑出屬於跑者快…" at bounding box center [262, 121] width 524 height 243
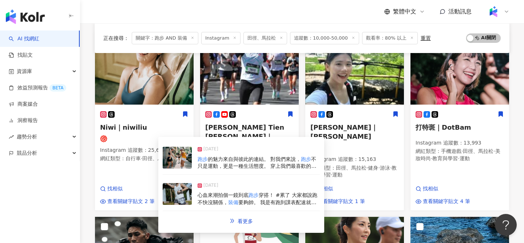
click at [178, 197] on img at bounding box center [177, 194] width 29 height 22
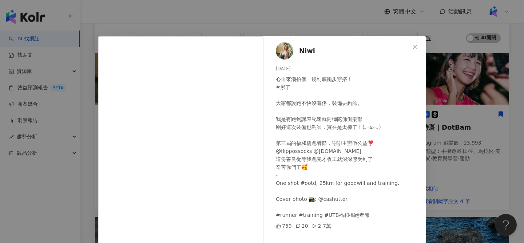
click at [306, 50] on span "Niwi" at bounding box center [307, 51] width 16 height 10
click at [300, 20] on div "Niwi [DATE] 心血來潮拍個一鏡到底跑步穿搭！ #累了 大家都說跑不快沒關係，裝備要夠帥。 我是有跑到課表配速就阿彌陀佛俱樂部 剛好這次裝備也夠帥，實…" at bounding box center [262, 121] width 524 height 243
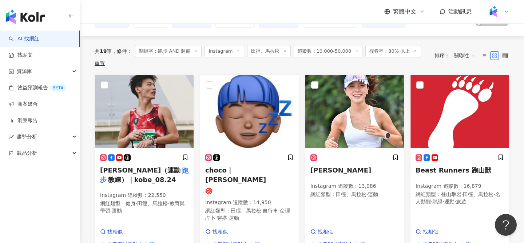
scroll to position [0, 0]
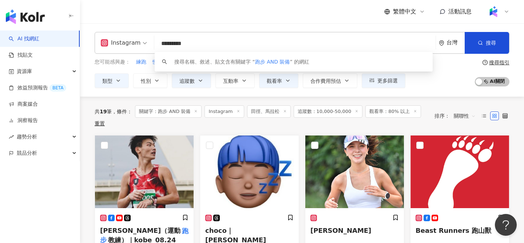
click at [247, 42] on input "*********" at bounding box center [294, 44] width 275 height 14
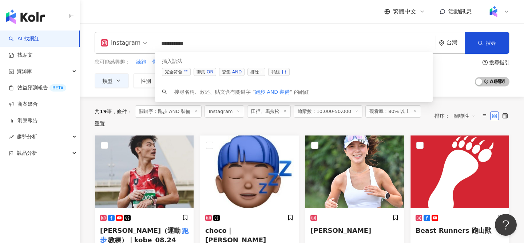
click at [254, 73] on span "排除 -" at bounding box center [255, 72] width 17 height 8
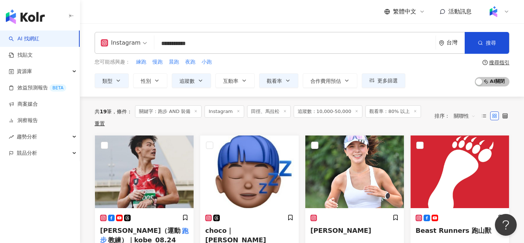
paste input "**********"
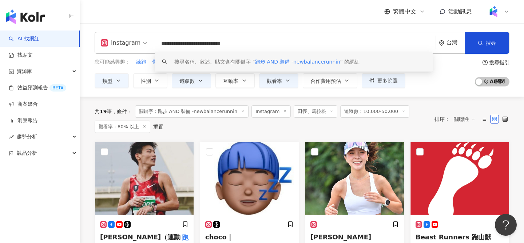
click at [230, 42] on input "**********" at bounding box center [294, 44] width 275 height 14
drag, startPoint x: 234, startPoint y: 45, endPoint x: 280, endPoint y: 46, distance: 45.9
click at [280, 46] on input "**********" at bounding box center [294, 44] width 275 height 14
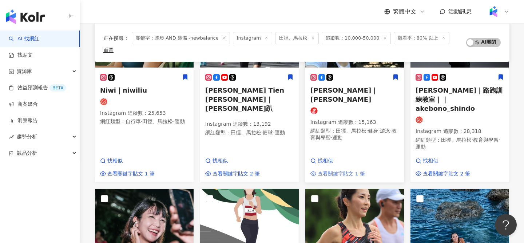
scroll to position [274, 0]
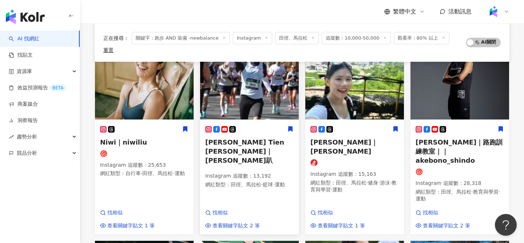
type input "**********"
click at [252, 79] on img at bounding box center [249, 83] width 99 height 73
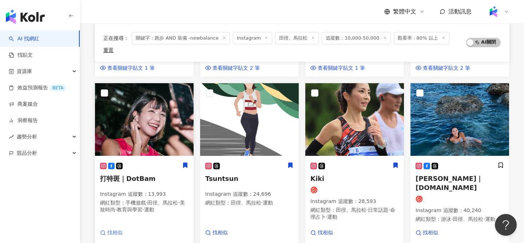
scroll to position [434, 0]
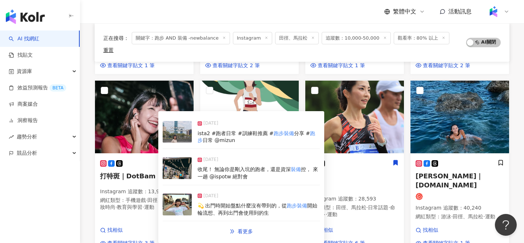
click at [183, 138] on img at bounding box center [177, 132] width 29 height 22
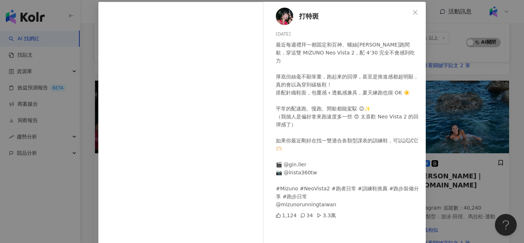
scroll to position [33, 0]
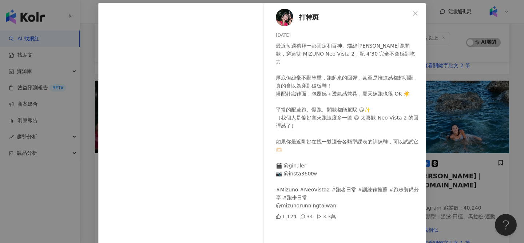
click at [461, 193] on div "打特斑 [DATE] 最近每週禮拜一都固定和百神、螺絲[PERSON_NAME]跑間歇，穿這雙 MIZUNO Neo Vista 2，配 4‘30 完全不會感…" at bounding box center [262, 121] width 524 height 243
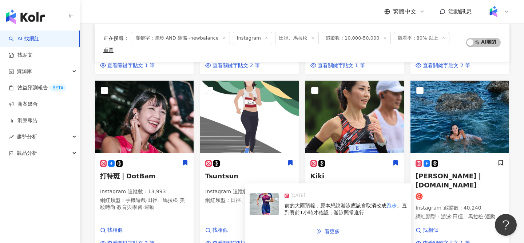
click at [267, 206] on img at bounding box center [264, 205] width 29 height 22
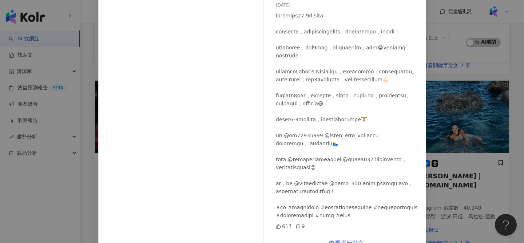
scroll to position [0, 0]
click at [449, 162] on div "[PERSON_NAME][DATE] 617 9 查看原始貼文" at bounding box center [262, 121] width 524 height 243
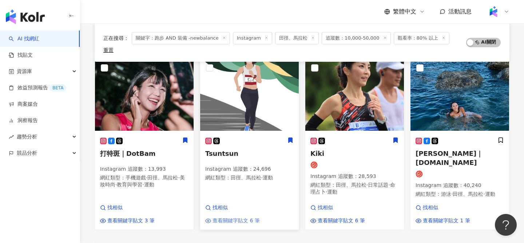
scroll to position [459, 0]
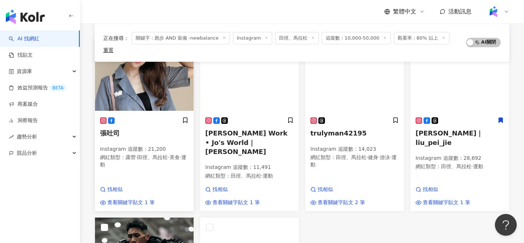
scroll to position [103, 0]
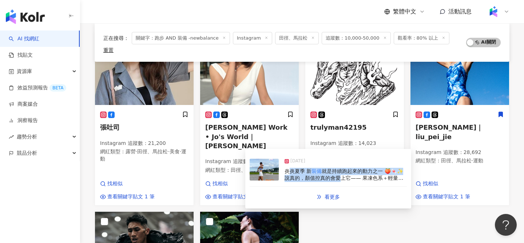
drag, startPoint x: 290, startPoint y: 172, endPoint x: 337, endPoint y: 179, distance: 47.9
click at [337, 179] on span "炎炎夏季 新 裝備 就是持續跑起來的動力之一 🍑🍬✨ 說真的，顏值控真的會愛上它—— 果凍色系＋輕量鋁製錶圈，運動之餘跑錶也能變成穿搭。 明顯跳脫傳統的[PE…" at bounding box center [346, 238] width 122 height 141
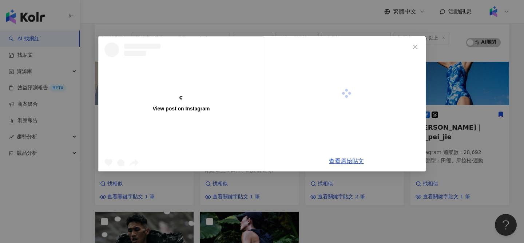
click at [337, 179] on div "View post on Instagram 查看原始貼文" at bounding box center [262, 121] width 524 height 243
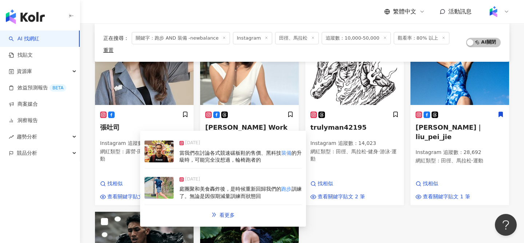
click at [153, 155] on img at bounding box center [158, 152] width 29 height 22
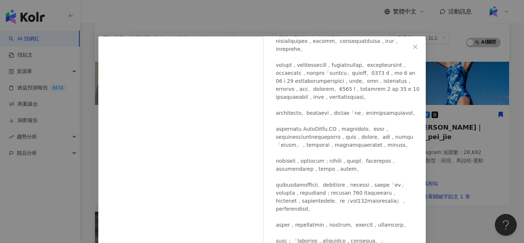
scroll to position [103, 0]
click at [317, 23] on div "lei chiu ｜ [PERSON_NAME][DATE] 4,311 71 14.4萬 查看原始貼文" at bounding box center [262, 121] width 524 height 243
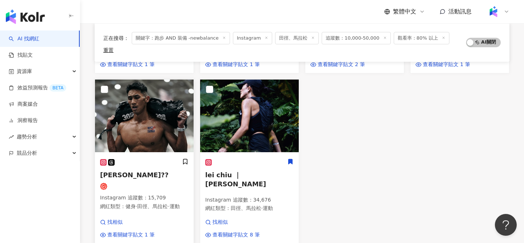
scroll to position [235, 0]
click at [151, 86] on img at bounding box center [144, 116] width 99 height 73
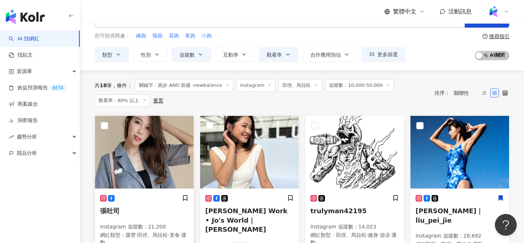
scroll to position [25, 0]
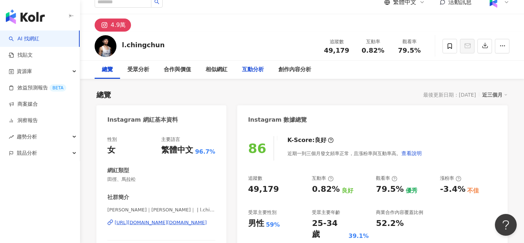
scroll to position [4, 0]
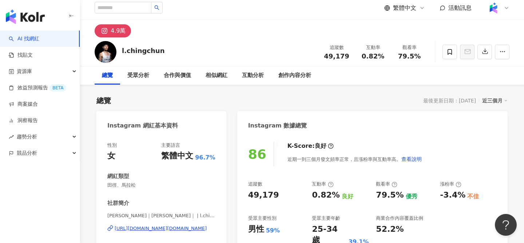
click at [133, 229] on div "[URL][DOMAIN_NAME][DOMAIN_NAME]" at bounding box center [161, 229] width 92 height 7
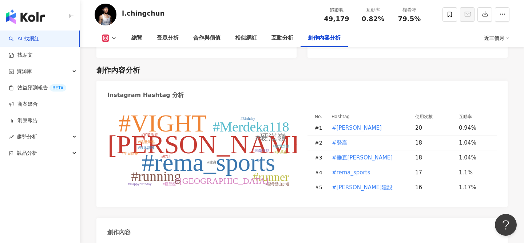
scroll to position [2128, 0]
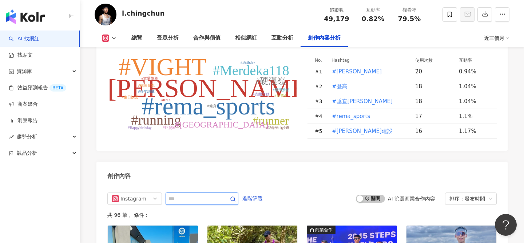
click at [182, 195] on input "text" at bounding box center [193, 199] width 51 height 9
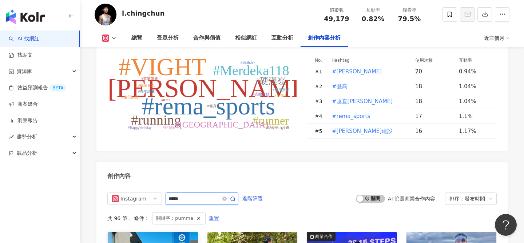
scroll to position [2227, 0]
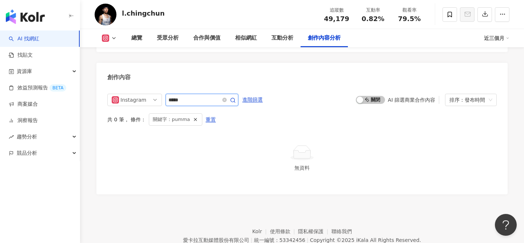
click at [181, 96] on input "*****" at bounding box center [193, 100] width 51 height 9
type input "****"
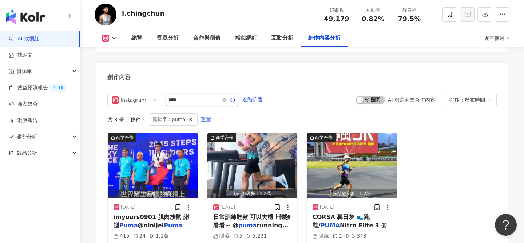
scroll to position [2229, 0]
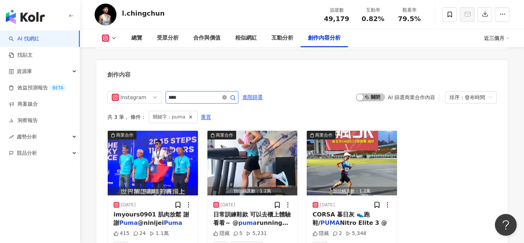
click at [227, 95] on icon "close-circle" at bounding box center [224, 97] width 4 height 4
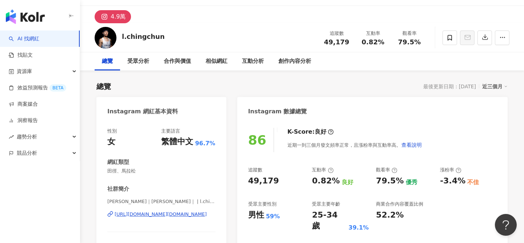
scroll to position [17, 0]
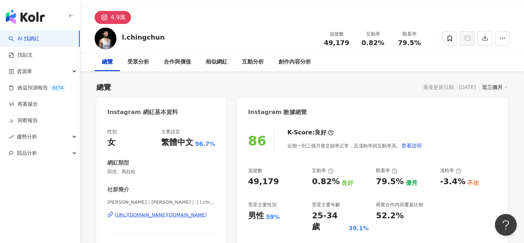
click at [136, 204] on span "[PERSON_NAME]｜[PERSON_NAME]｜ | l.chingchun" at bounding box center [161, 202] width 108 height 7
copy div "[PERSON_NAME]｜[PERSON_NAME]｜ | l.chingchun"
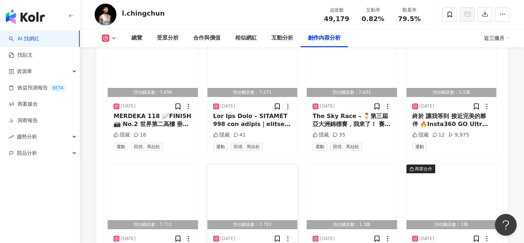
scroll to position [2436, 0]
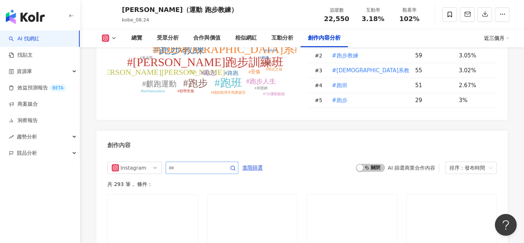
scroll to position [2232, 0]
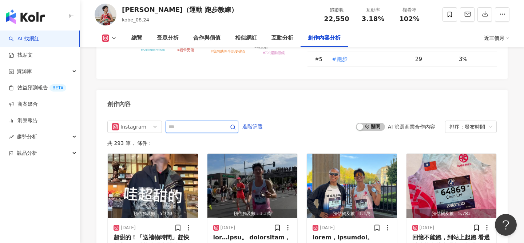
click at [200, 123] on input "text" at bounding box center [193, 127] width 51 height 9
type input "**"
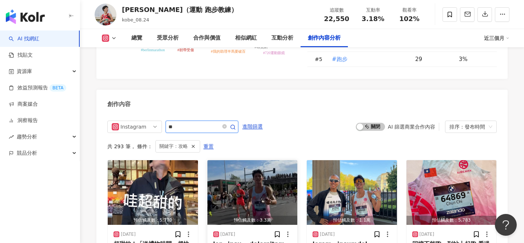
scroll to position [2228, 0]
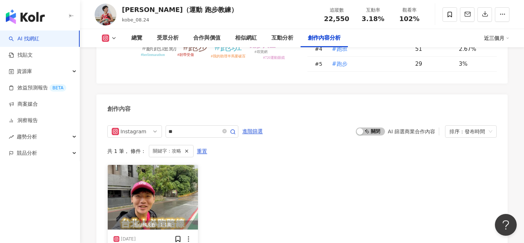
click at [171, 165] on img "button" at bounding box center [153, 197] width 90 height 65
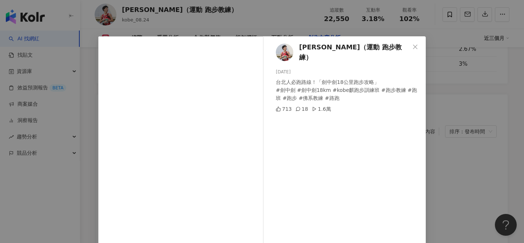
click at [438, 150] on div "[PERSON_NAME]（運動 跑步教練） [DATE] 台北人必跑路線！「劍中劍18公里跑步攻略」 #劍中劍 #劍中劍18km #kobe麒跑步訓練班 #…" at bounding box center [262, 121] width 524 height 243
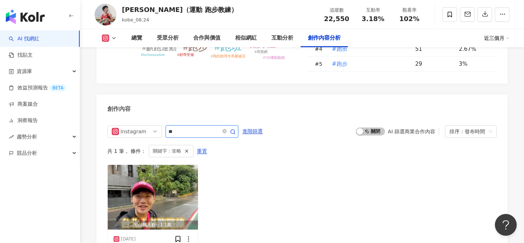
click at [186, 127] on input "**" at bounding box center [193, 131] width 51 height 9
click at [146, 165] on img "button" at bounding box center [153, 197] width 90 height 65
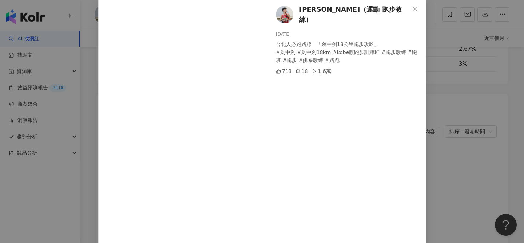
scroll to position [36, 0]
click at [461, 158] on div "[PERSON_NAME]（運動 跑步教練） [DATE] 台北人必跑路線！「劍中劍18公里跑步攻略」 #劍中劍 #劍中劍18km #kobe麒跑步訓練班 #…" at bounding box center [262, 121] width 524 height 243
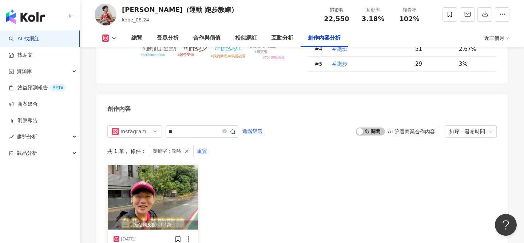
click at [171, 165] on img "button" at bounding box center [153, 197] width 90 height 65
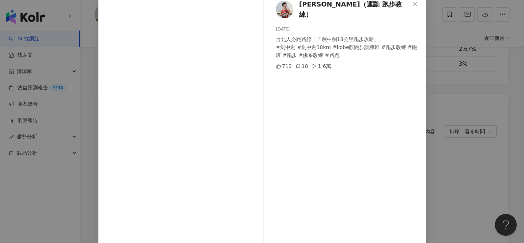
scroll to position [40, 0]
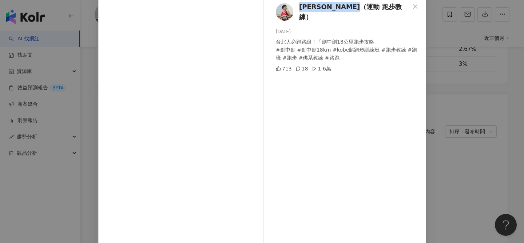
drag, startPoint x: 385, startPoint y: 10, endPoint x: 298, endPoint y: 8, distance: 86.6
click at [298, 8] on div "[PERSON_NAME]（運動 跑步教練） [DATE] 台北人必跑路線！「劍中劍18公里跑步攻略」 #劍中劍 #劍中劍18km #kobe麒跑步訓練班 #…" at bounding box center [346, 126] width 159 height 261
copy span "[PERSON_NAME]（運動 跑步教練）"
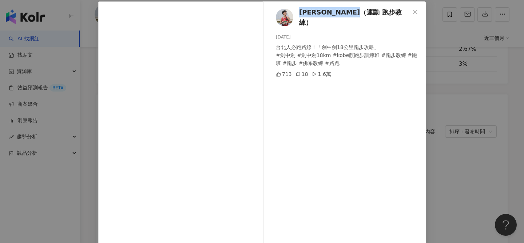
scroll to position [36, 0]
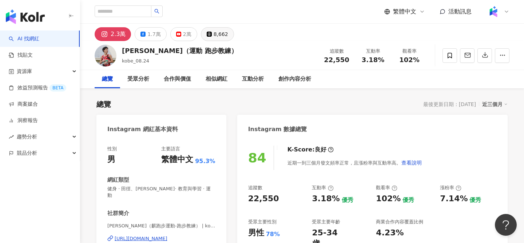
click at [215, 34] on div "8,662" at bounding box center [221, 34] width 15 height 10
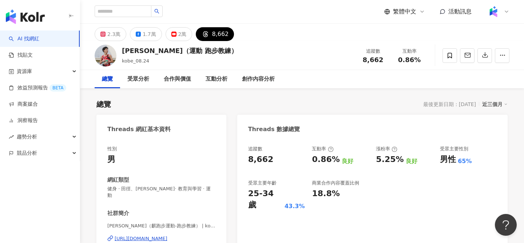
click at [137, 236] on div "[URL][DOMAIN_NAME]" at bounding box center [141, 239] width 53 height 7
click at [152, 51] on div "[PERSON_NAME]（運動 跑步教練）" at bounding box center [180, 50] width 116 height 9
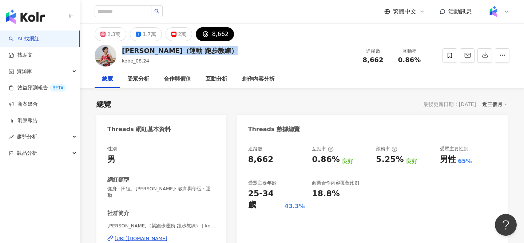
click at [152, 51] on div "[PERSON_NAME]（運動 跑步教練）" at bounding box center [180, 50] width 116 height 9
copy div "[PERSON_NAME]（運動 跑步教練）"
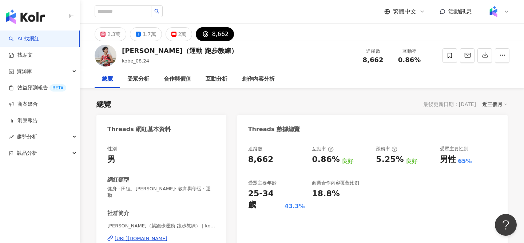
click at [135, 188] on span "健身 · 田徑、[PERSON_NAME]· 教育與學習 · 運動" at bounding box center [161, 192] width 108 height 13
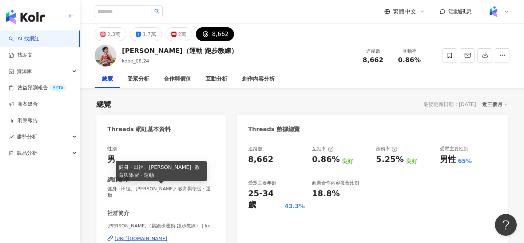
click at [135, 188] on span "健身 · 田徑、[PERSON_NAME]· 教育與學習 · 運動" at bounding box center [161, 192] width 108 height 13
click at [135, 188] on span "健身 · 田徑、馬拉松 · 教育與學習 · 運動" at bounding box center [161, 192] width 108 height 13
copy span "健身 · 田徑、馬拉松 · 教育與學習 · 運動"
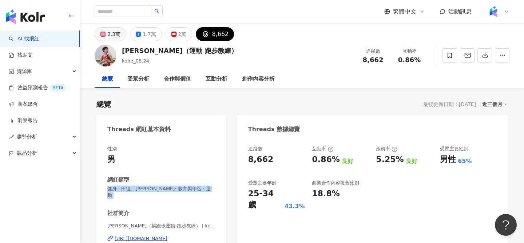
click at [107, 35] on button "2.3萬" at bounding box center [111, 34] width 32 height 14
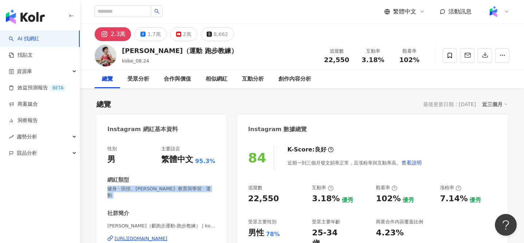
click at [421, 62] on div "102%" at bounding box center [410, 59] width 28 height 7
click at [331, 59] on span "22,550" at bounding box center [336, 60] width 25 height 8
copy span "22,550"
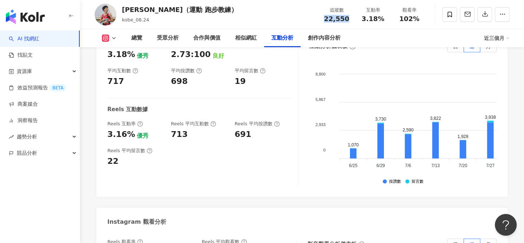
scroll to position [1538, 0]
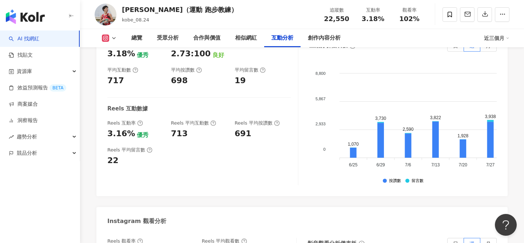
copy div "23,072"
click at [446, 17] on icon at bounding box center [449, 14] width 7 height 7
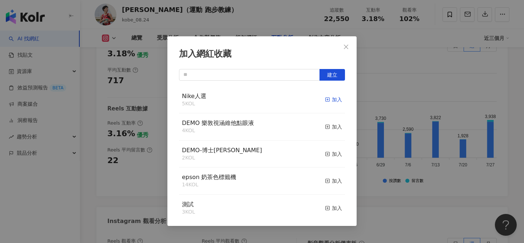
click at [337, 97] on div "加入" at bounding box center [333, 100] width 17 height 8
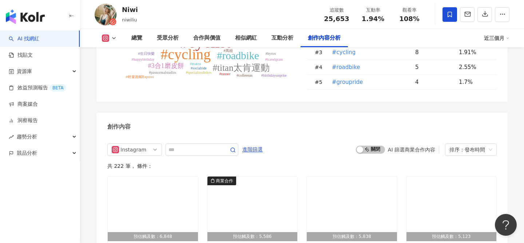
scroll to position [2173, 0]
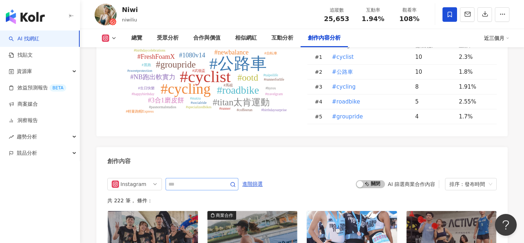
click at [195, 178] on span at bounding box center [202, 184] width 73 height 12
click at [195, 180] on input "text" at bounding box center [193, 184] width 51 height 9
type input "*"
type input "**"
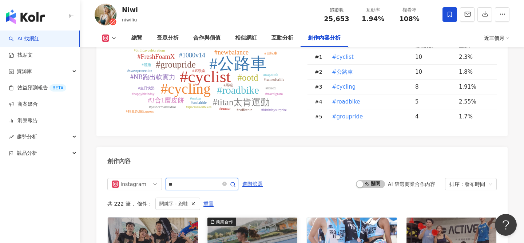
scroll to position [2232, 0]
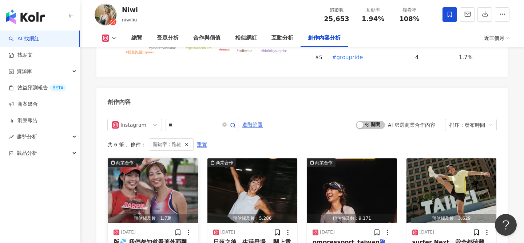
click at [174, 161] on img "button" at bounding box center [153, 191] width 90 height 65
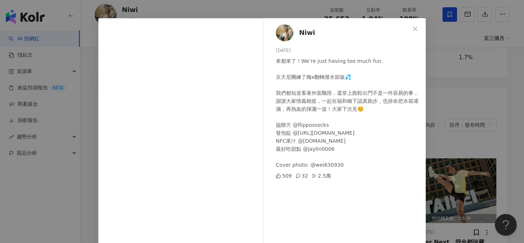
scroll to position [20, 0]
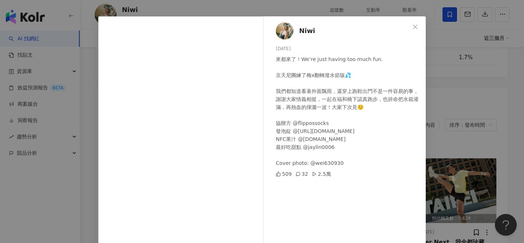
click at [448, 107] on div "Niwi [DATE] 來都來了！We’re just having too much fun. 京天尼團練了梅x翻轉潑水節版💦 我們都知道看著外面飄雨，還穿…" at bounding box center [262, 121] width 524 height 243
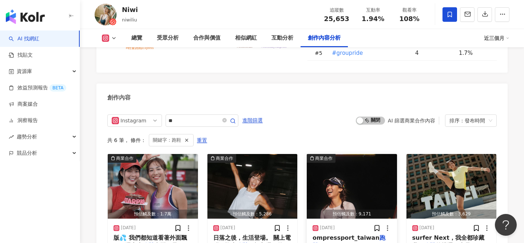
scroll to position [2237, 0]
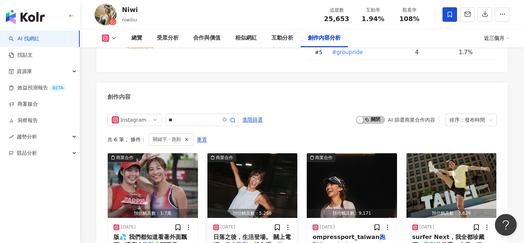
click at [232, 154] on img "button" at bounding box center [252, 186] width 90 height 65
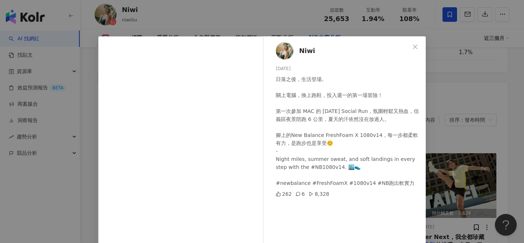
click at [442, 91] on div "Niwi [DATE] 日落之後，生活登場。 關上電腦，換上跑鞋，投入週一的第一場冒險！ 第一次參加 MAC 的 [DATE] Social Run，氛圍輕鬆…" at bounding box center [262, 121] width 524 height 243
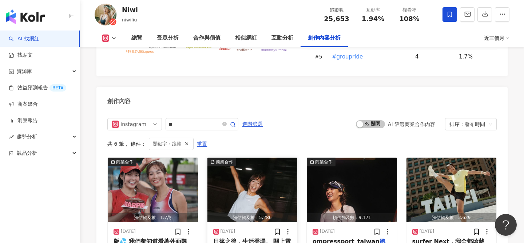
scroll to position [2231, 0]
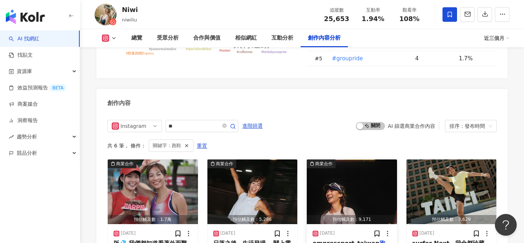
drag, startPoint x: 375, startPoint y: 212, endPoint x: 318, endPoint y: 213, distance: 57.1
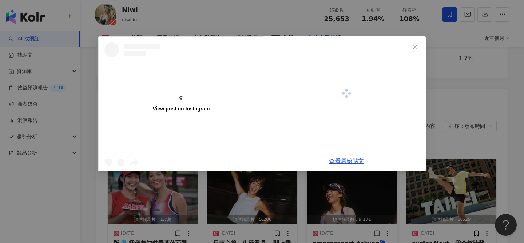
copy span "newbalancerunnin"
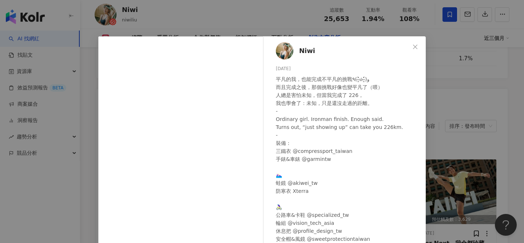
click at [277, 17] on div "Niwi [DATE] 平凡的我，也能完成不平凡的挑戰٩(˃̶͈̀௰˂̶͈́)و 而且完成之後，那個挑戰好像也變平凡了（喂） 人總是害怕未知，但當我完成了 2…" at bounding box center [262, 121] width 524 height 243
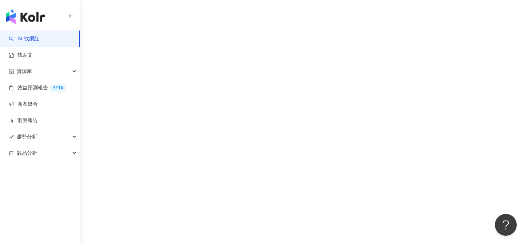
scroll to position [9, 0]
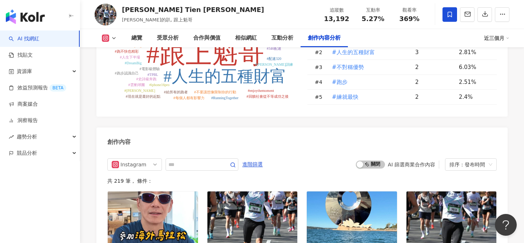
scroll to position [2239, 0]
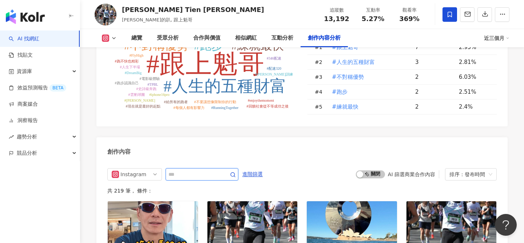
click at [215, 170] on input "text" at bounding box center [193, 174] width 51 height 9
type input "**"
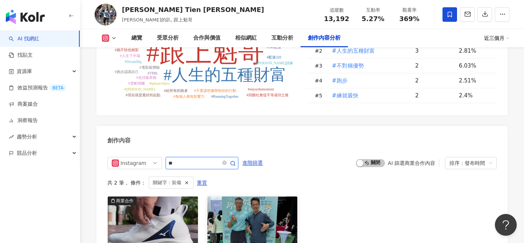
scroll to position [2252, 0]
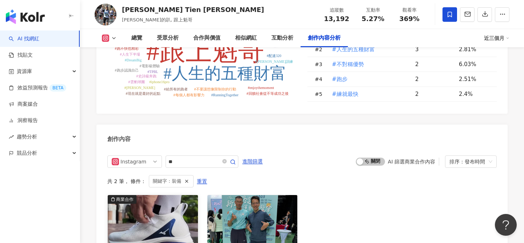
click at [167, 195] on img "button" at bounding box center [153, 227] width 90 height 65
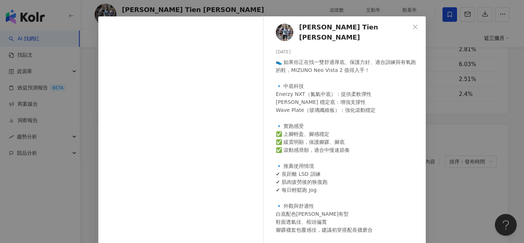
scroll to position [0, 0]
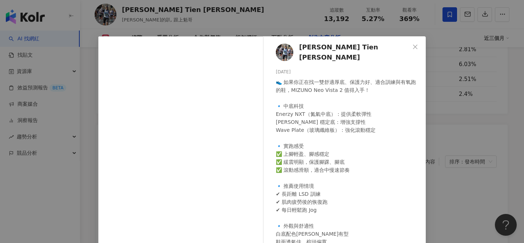
click at [442, 138] on div "[PERSON_NAME] Tien [PERSON_NAME][DATE] 👟 如果你正在找一雙舒適厚底、保護力好、適合訓練與有氧跑的鞋，MIZUNO Ne…" at bounding box center [262, 121] width 524 height 243
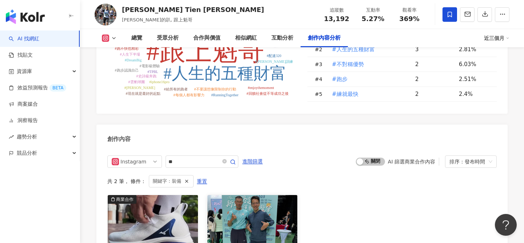
click at [251, 195] on img "button" at bounding box center [252, 227] width 90 height 65
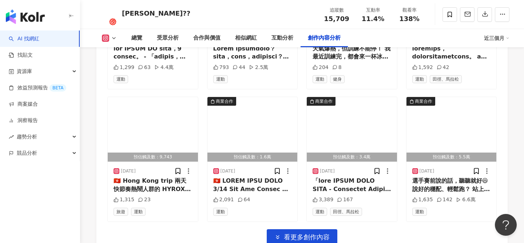
scroll to position [2606, 0]
